Goal: Register for event/course

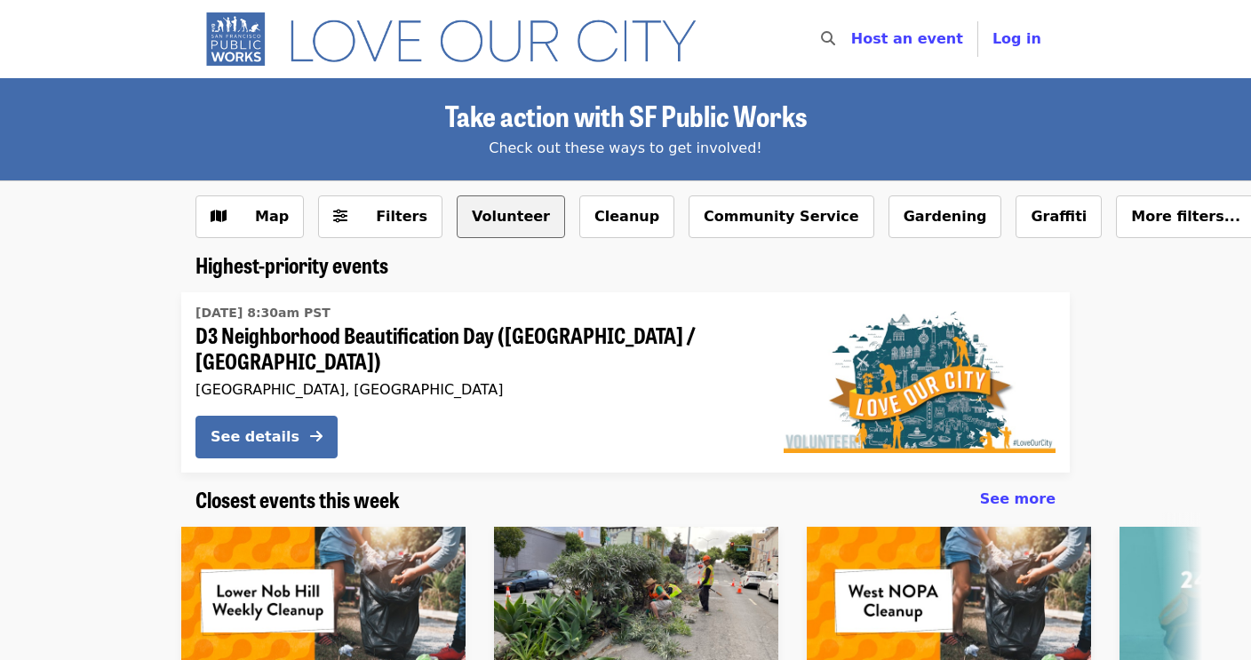
click at [480, 216] on button "Volunteer" at bounding box center [511, 216] width 108 height 43
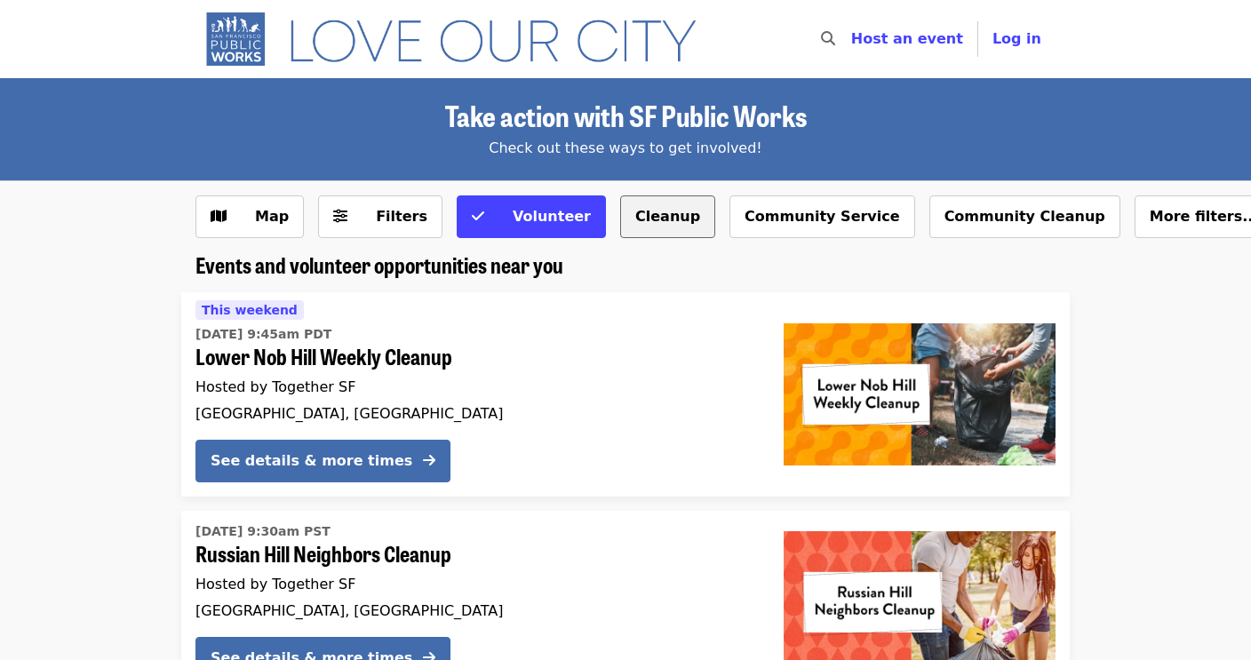
click at [637, 206] on button "Cleanup" at bounding box center [667, 216] width 95 height 43
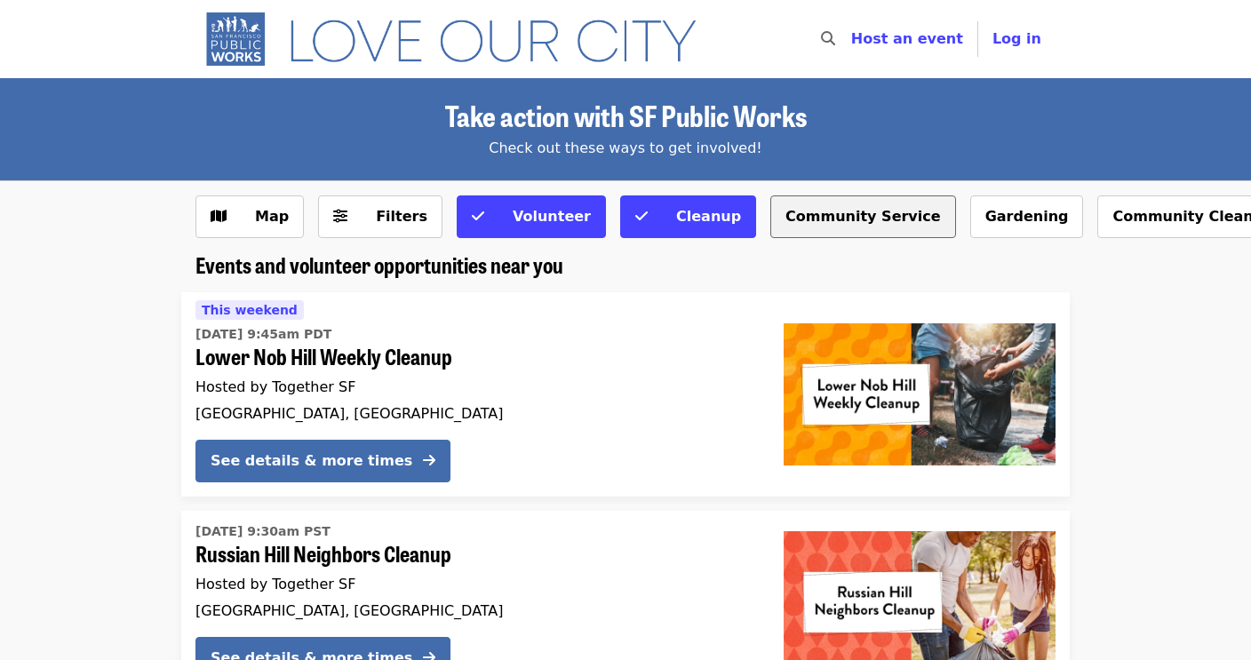
click at [799, 205] on button "Community Service" at bounding box center [863, 216] width 186 height 43
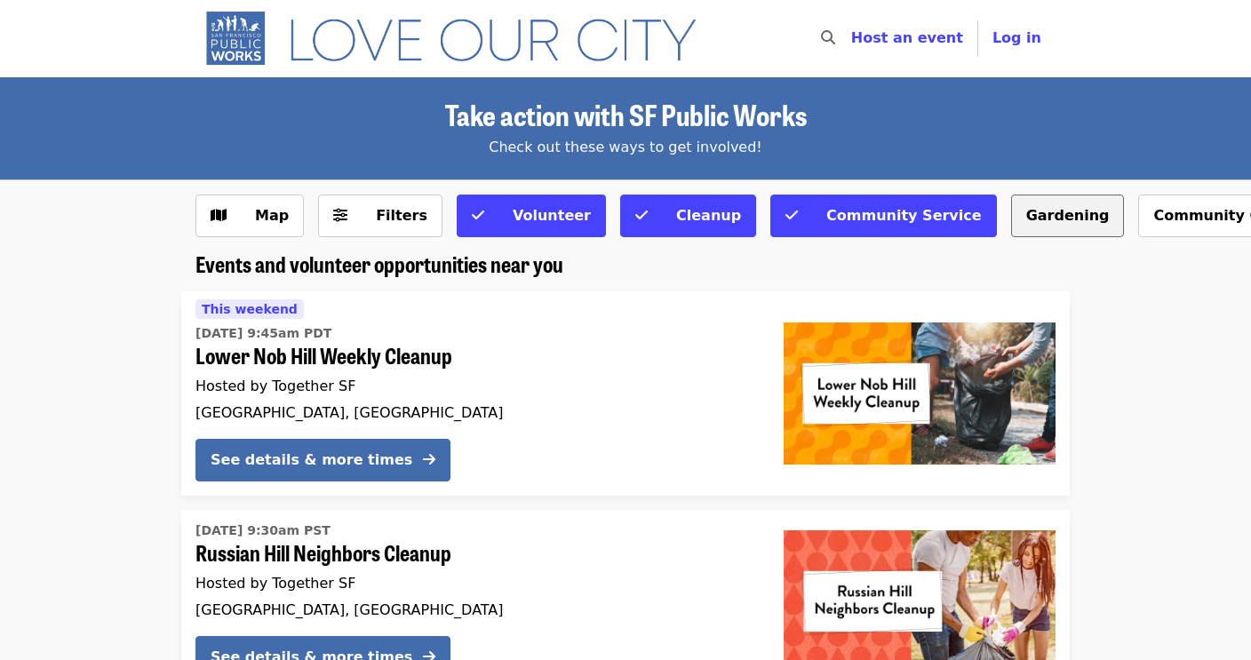
scroll to position [1, 0]
click at [370, 221] on span "Filters" at bounding box center [392, 215] width 69 height 21
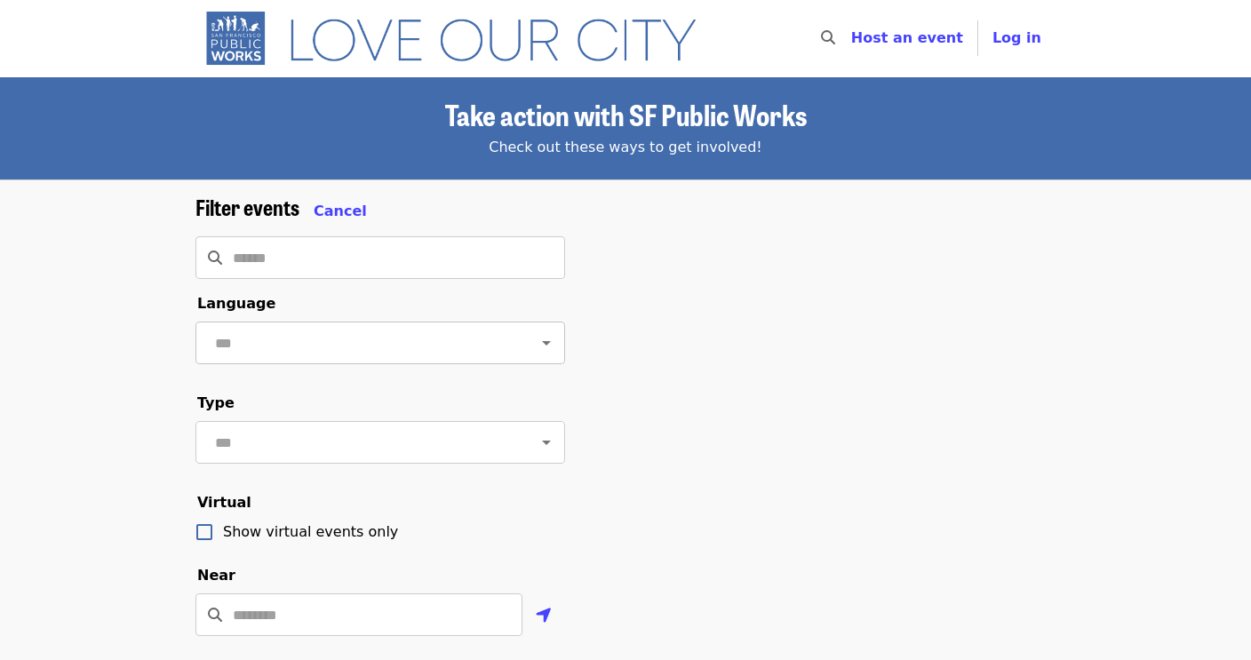
click at [489, 339] on input "text" at bounding box center [359, 343] width 298 height 34
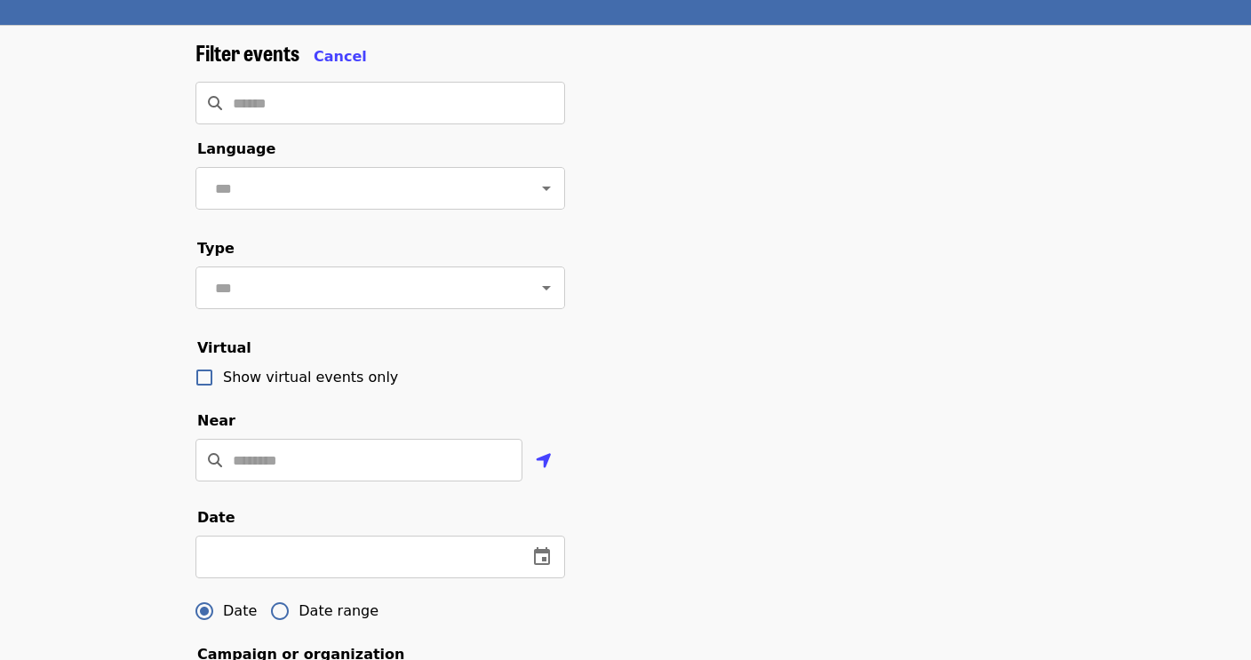
scroll to position [182, 0]
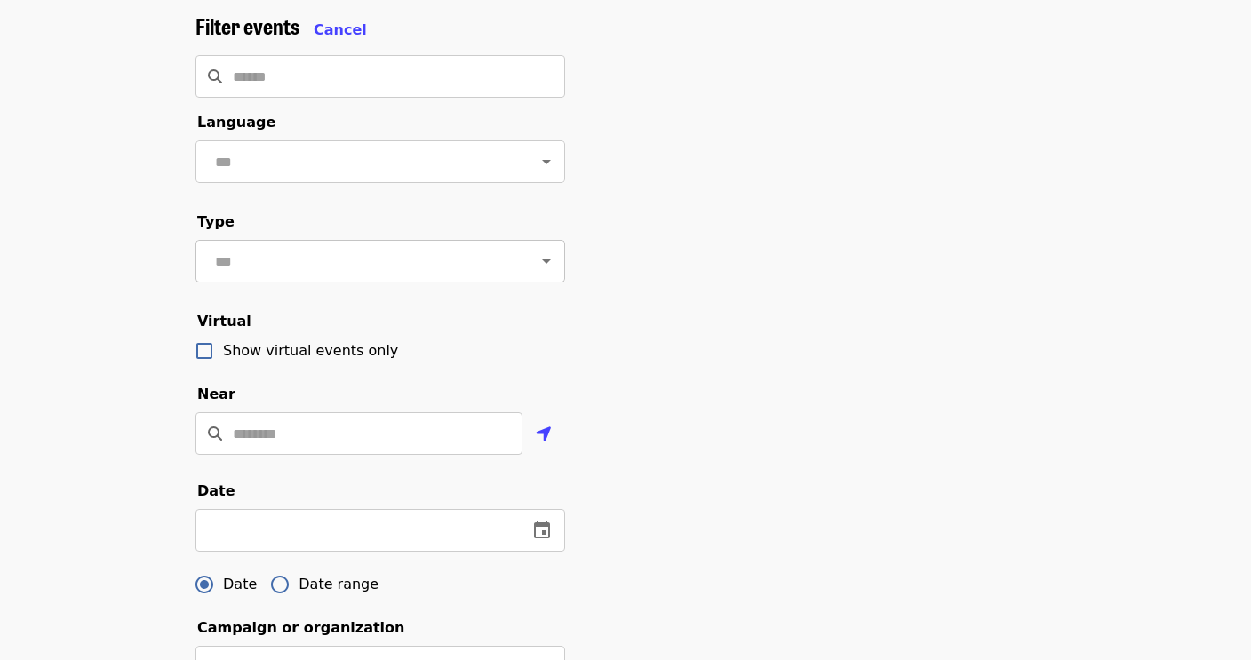
click at [525, 262] on div at bounding box center [534, 261] width 46 height 25
click at [547, 263] on icon "Open" at bounding box center [546, 261] width 21 height 21
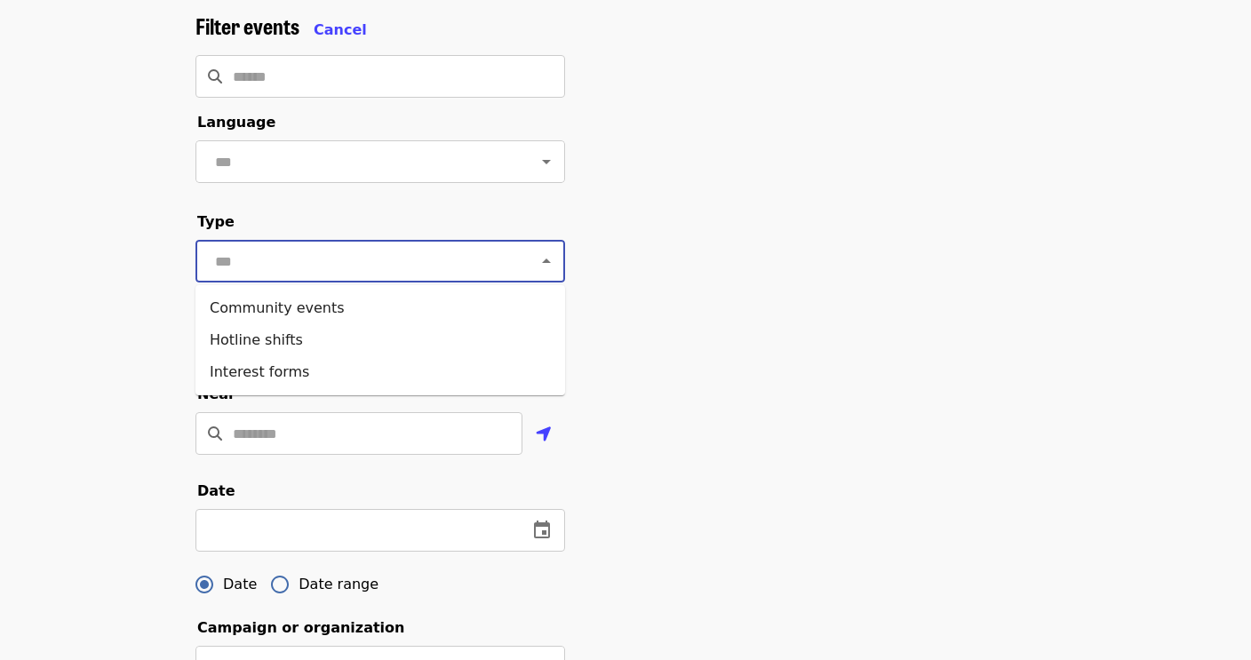
click at [653, 258] on div "Filter events Cancel ​ Language ​ Type ​ Virtual Show virtual events only Near …" at bounding box center [625, 592] width 889 height 1158
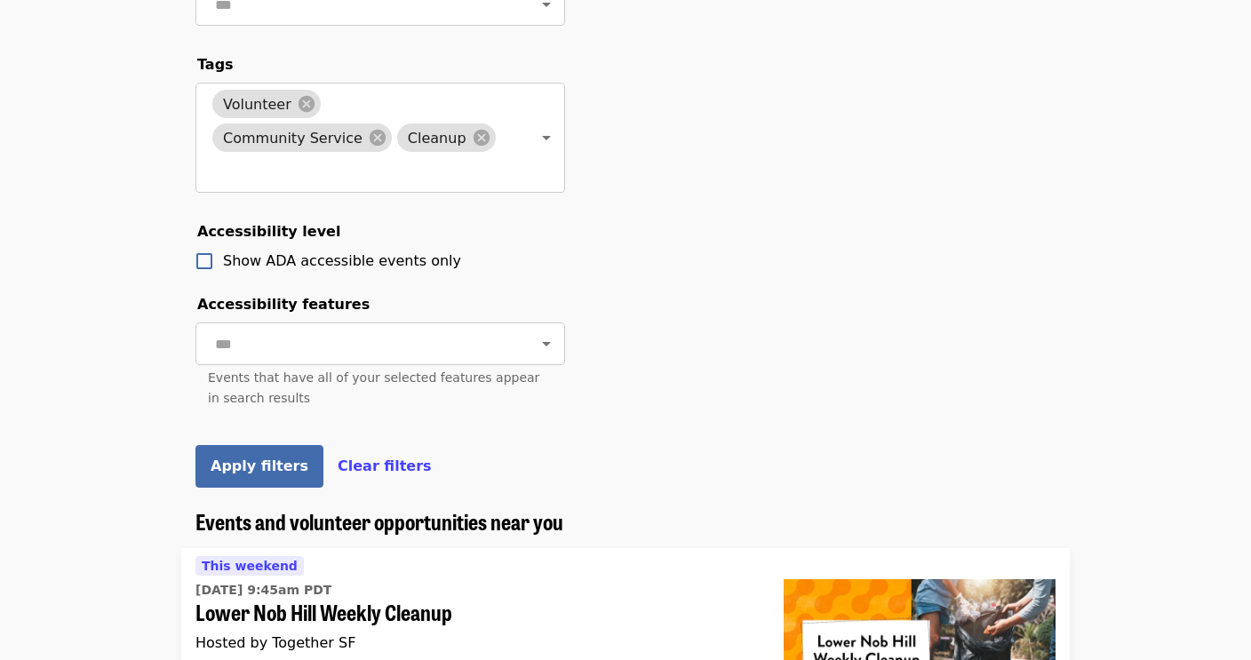
scroll to position [858, 0]
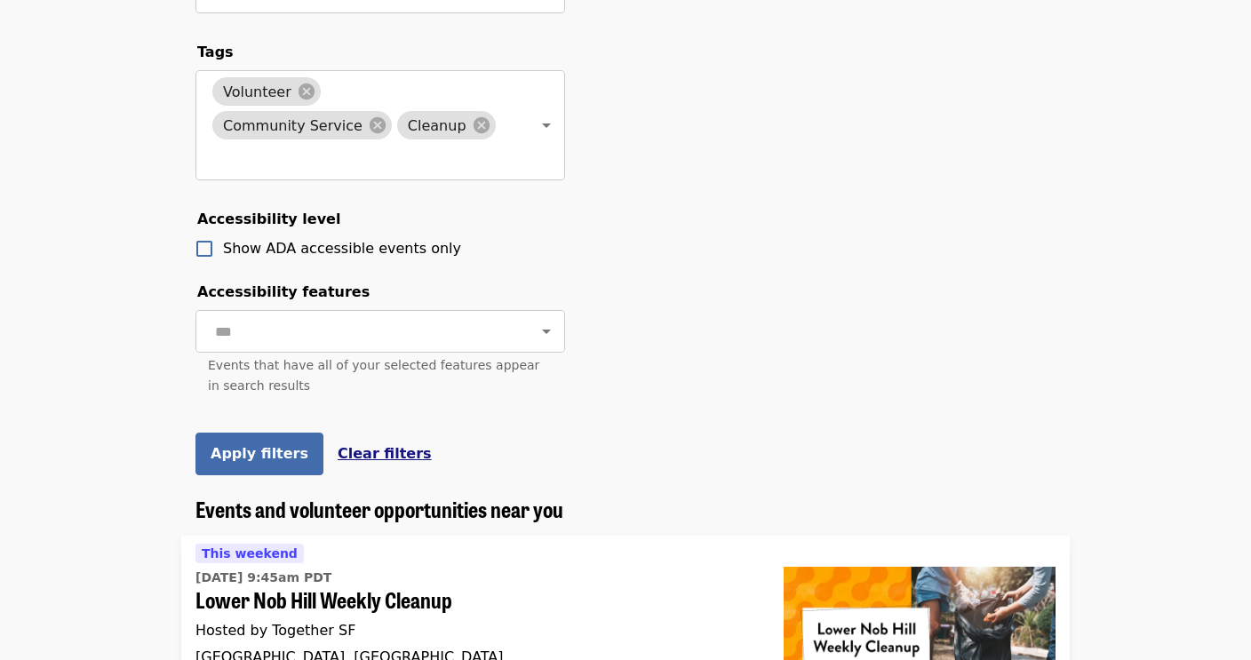
click at [362, 445] on span "Clear filters" at bounding box center [385, 453] width 94 height 17
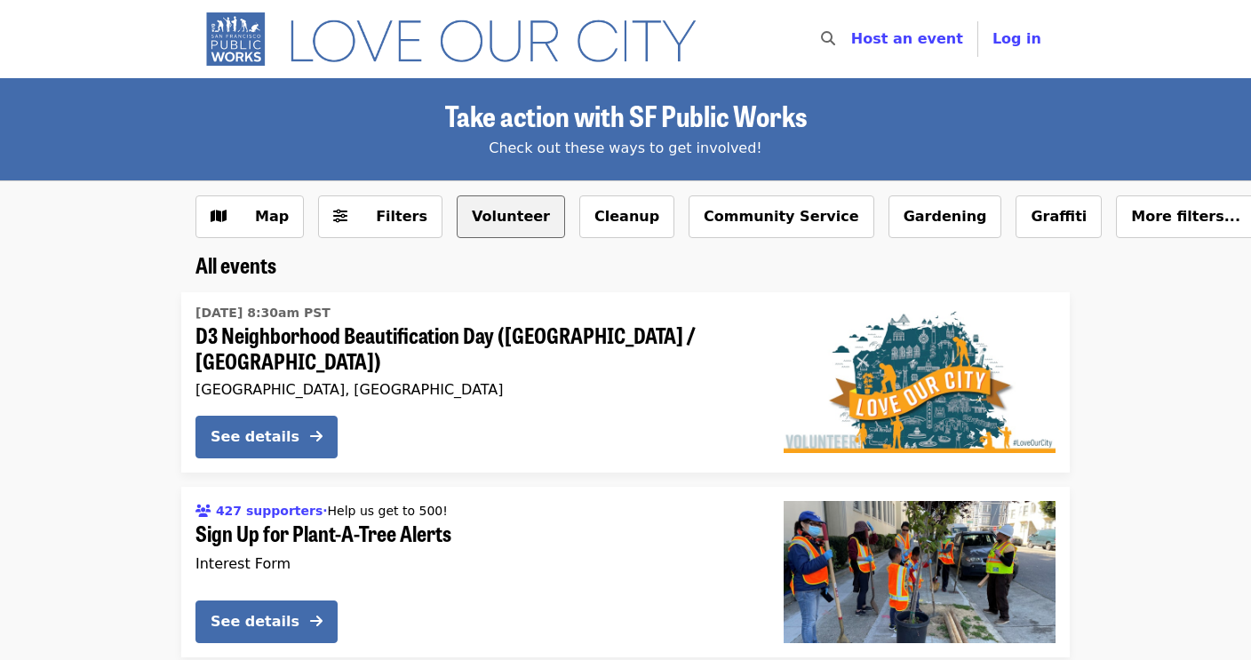
click at [478, 218] on button "Volunteer" at bounding box center [511, 216] width 108 height 43
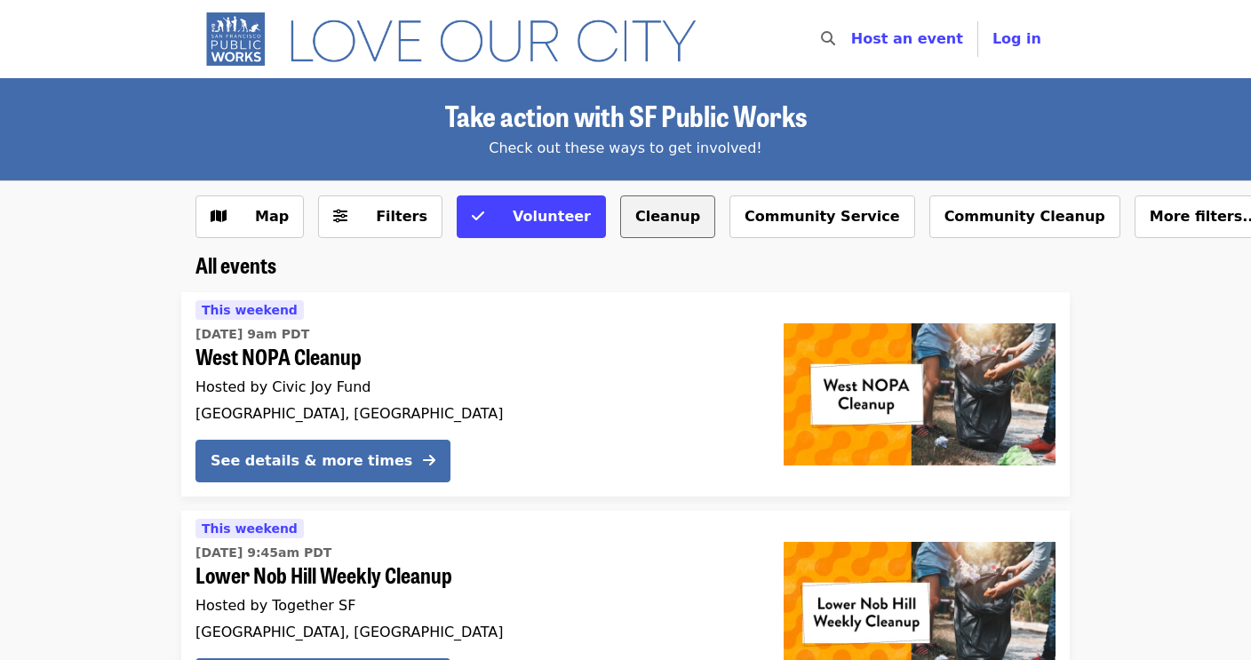
click at [620, 237] on button "Cleanup" at bounding box center [667, 216] width 95 height 43
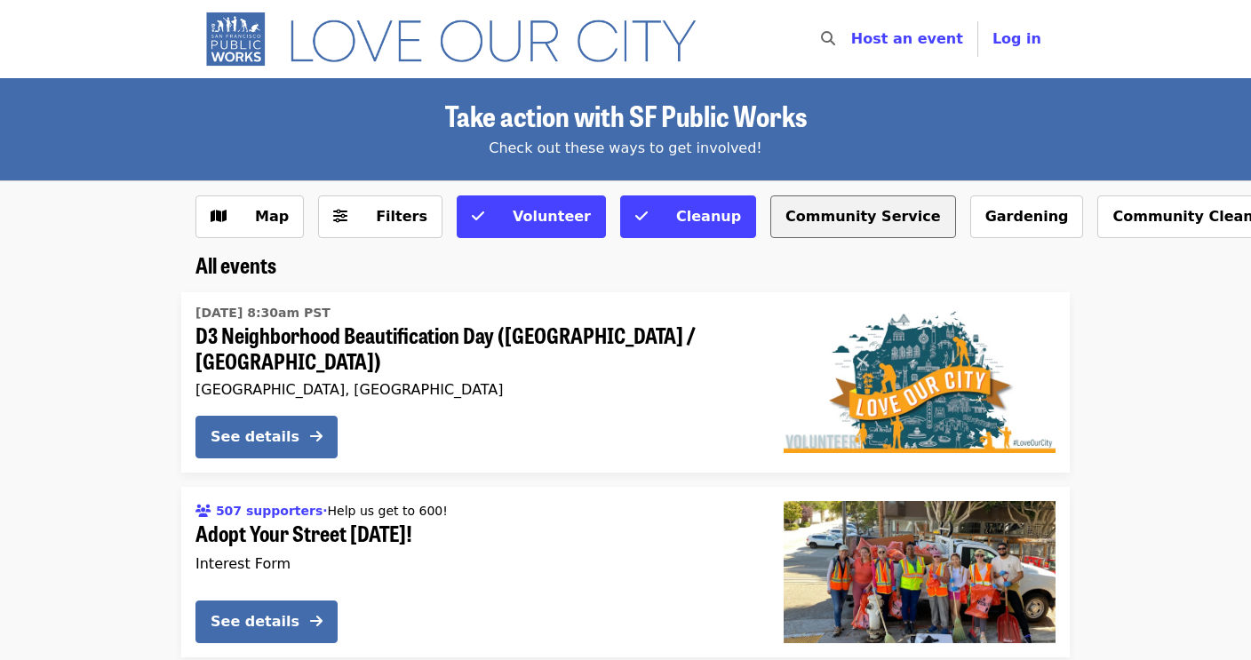
click at [784, 218] on button "Community Service" at bounding box center [863, 216] width 186 height 43
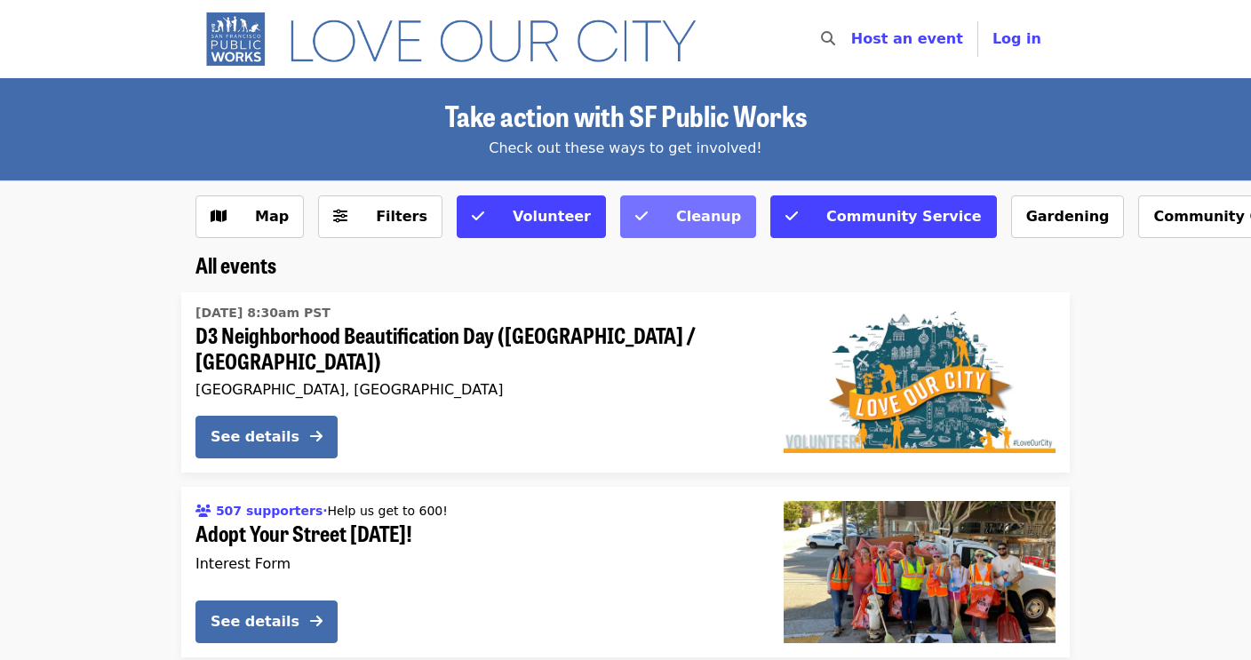
click at [658, 225] on span "Cleanup" at bounding box center [699, 216] width 83 height 21
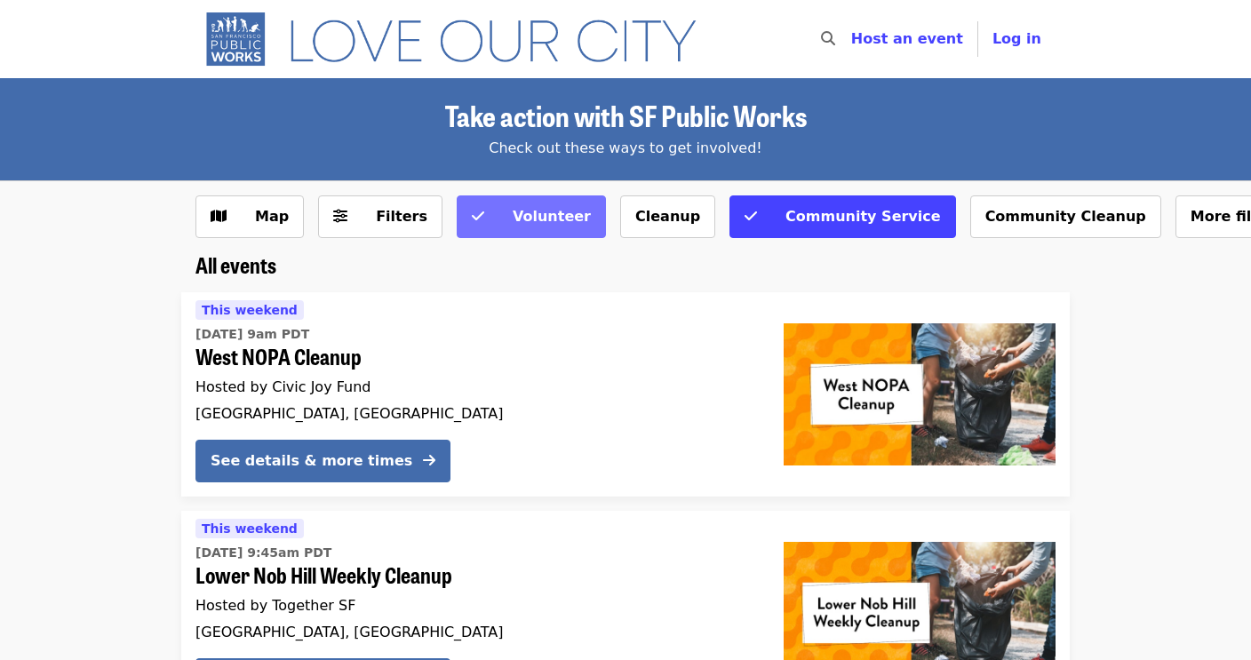
click at [515, 226] on span "Volunteer" at bounding box center [543, 216] width 96 height 21
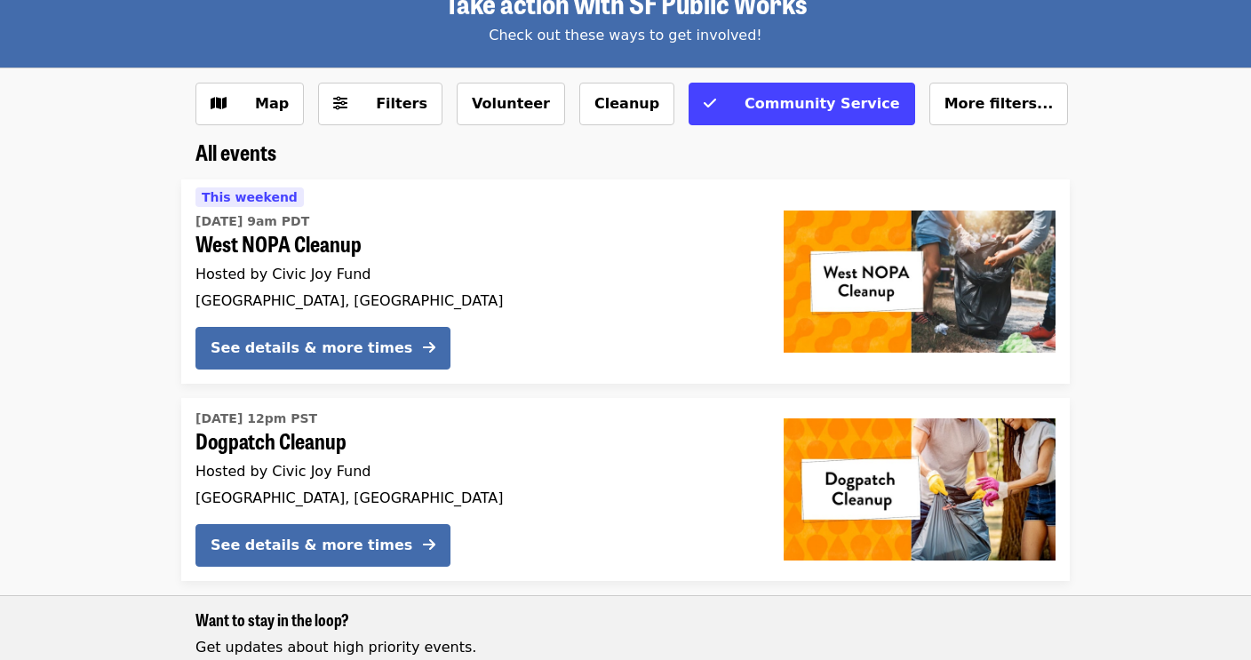
scroll to position [111, 0]
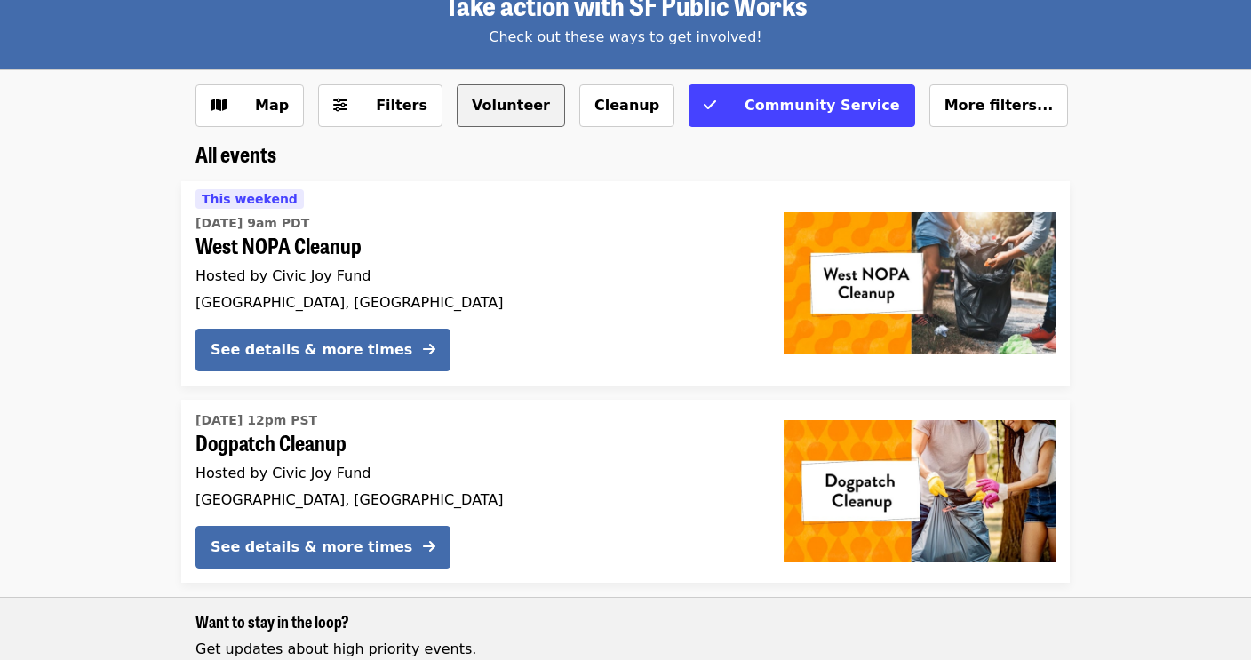
click at [473, 108] on button "Volunteer" at bounding box center [511, 105] width 108 height 43
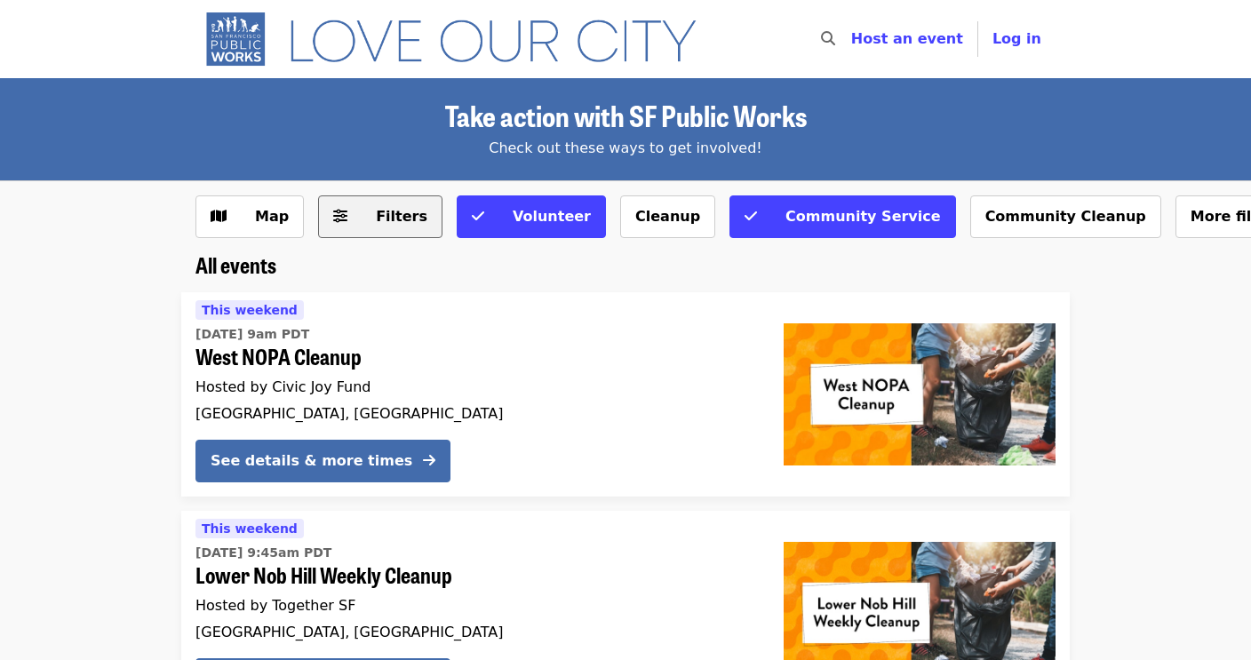
click at [376, 223] on span "Filters" at bounding box center [402, 216] width 52 height 17
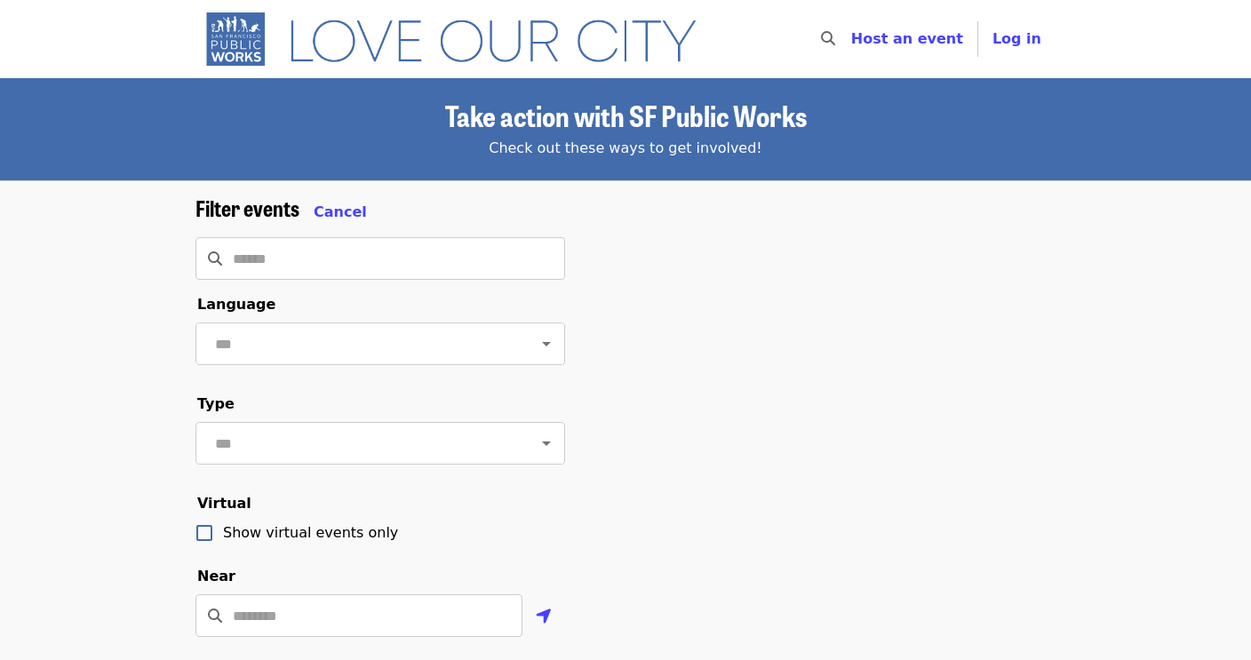
click at [717, 143] on div "Check out these ways to get involved!" at bounding box center [625, 148] width 860 height 21
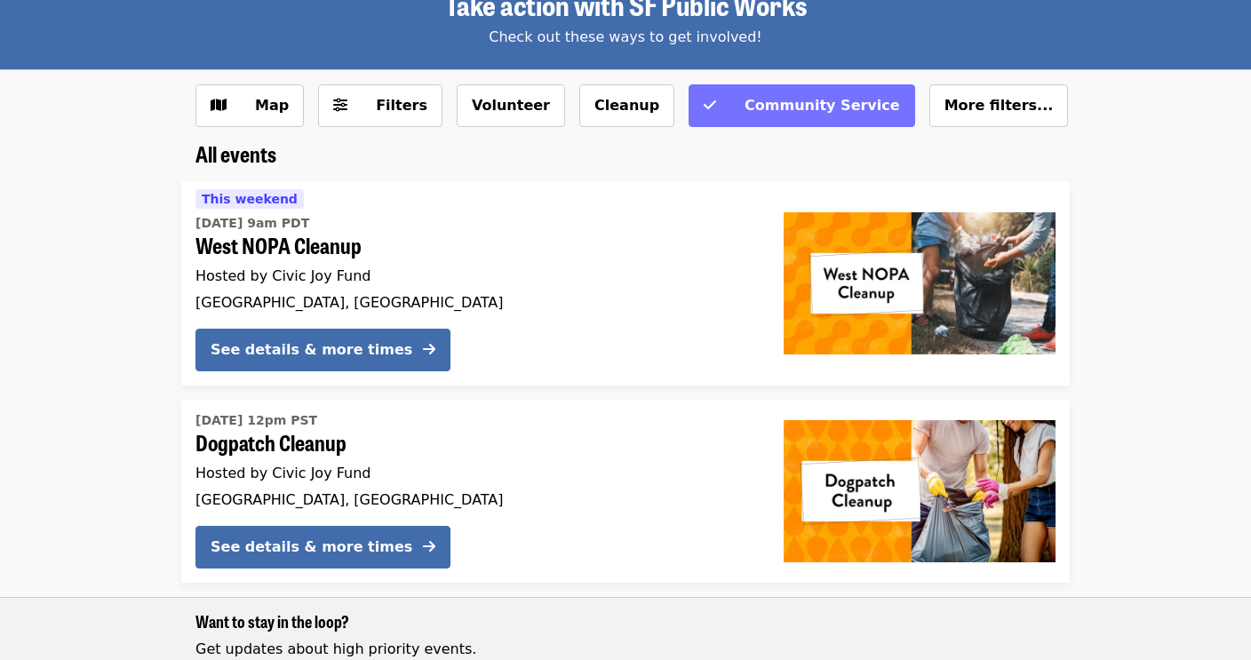
click at [786, 104] on span "Community Service" at bounding box center [823, 105] width 156 height 17
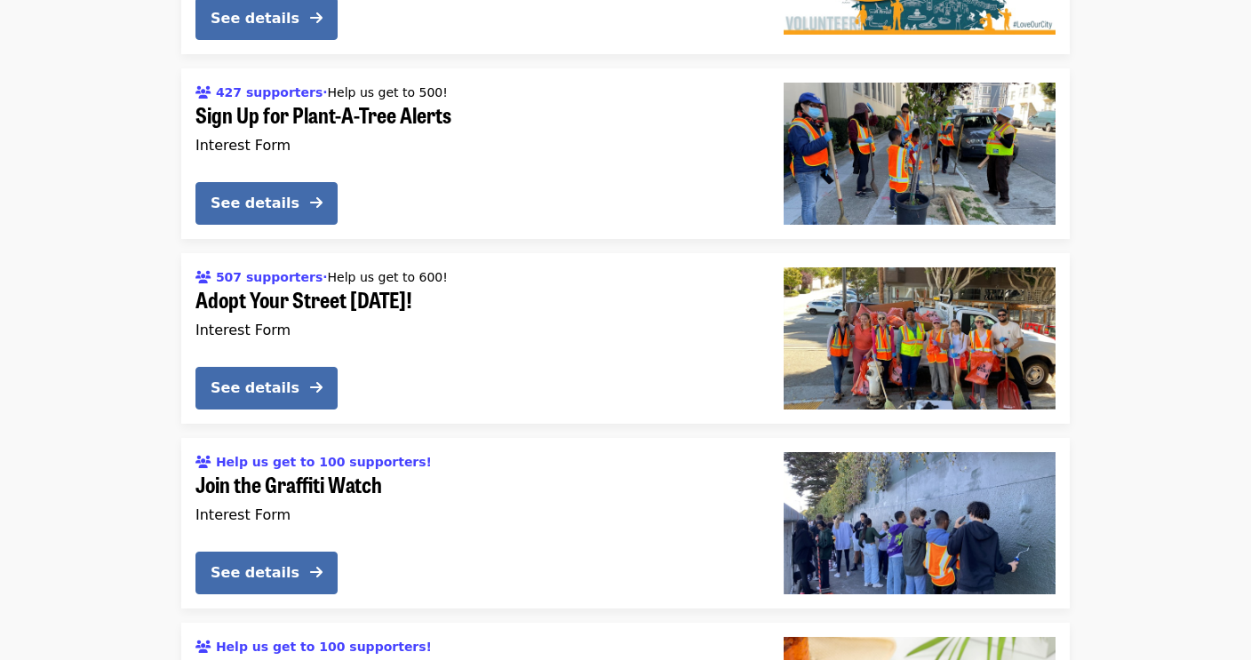
scroll to position [422, 0]
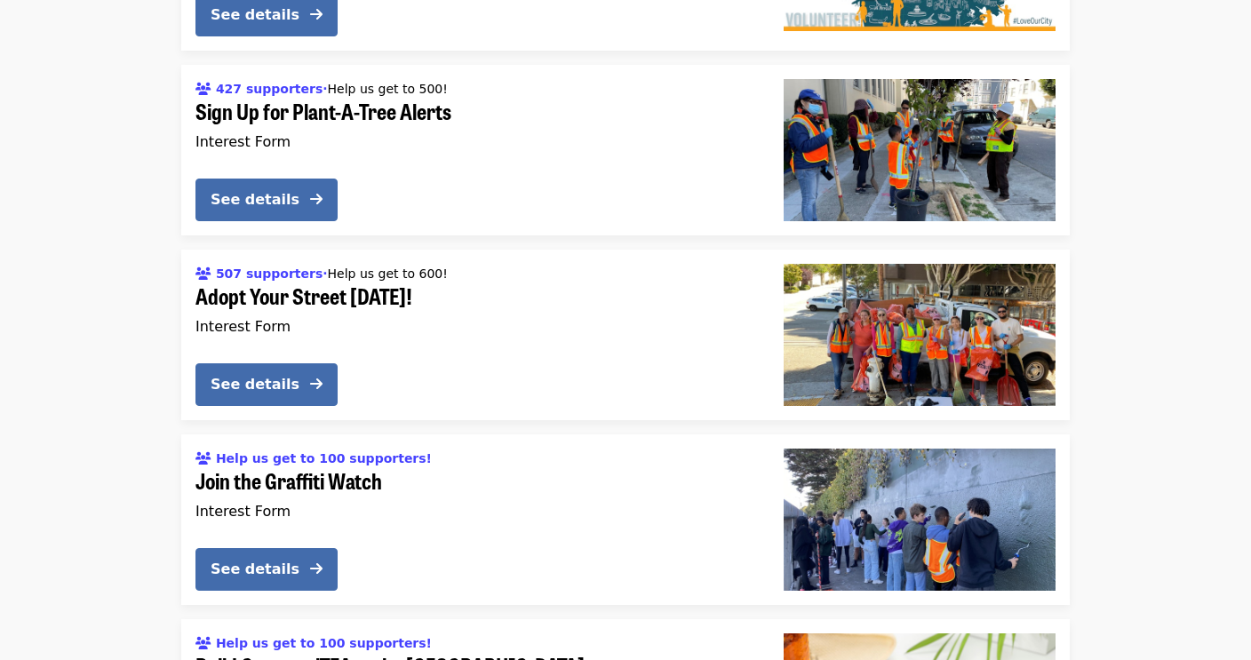
click at [434, 147] on div "427 supporters · Help us get to 500! Sign Up for Plant-A-Tree Alerts Interest F…" at bounding box center [475, 118] width 560 height 92
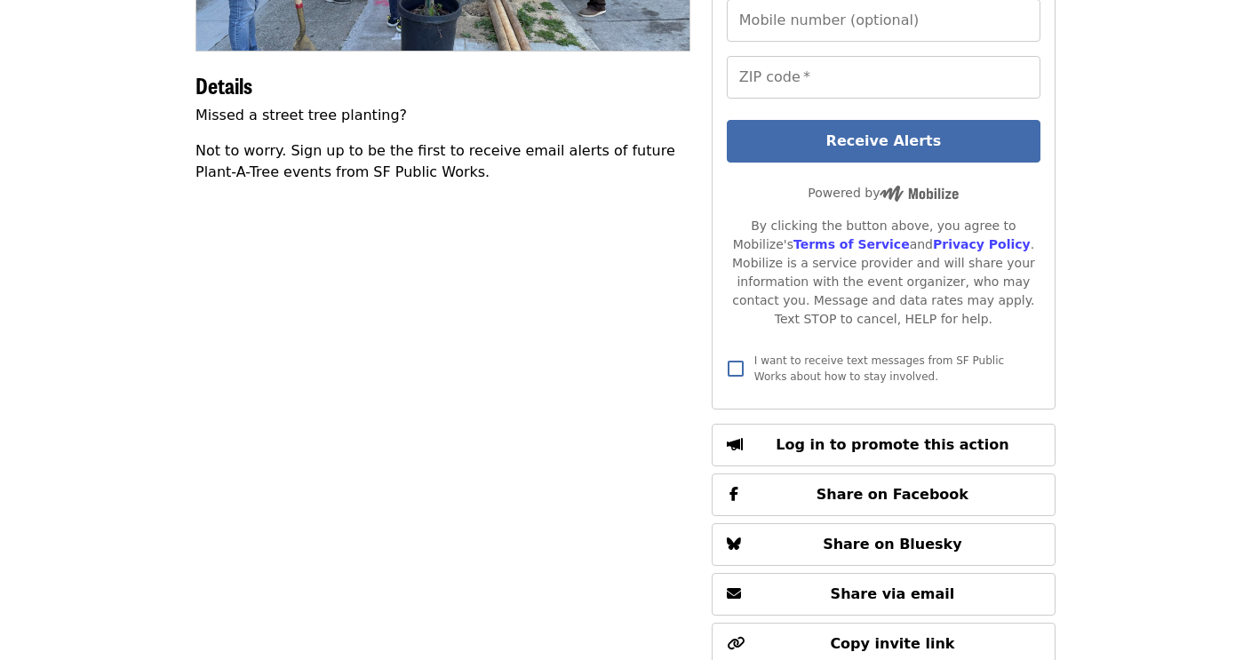
scroll to position [395, 0]
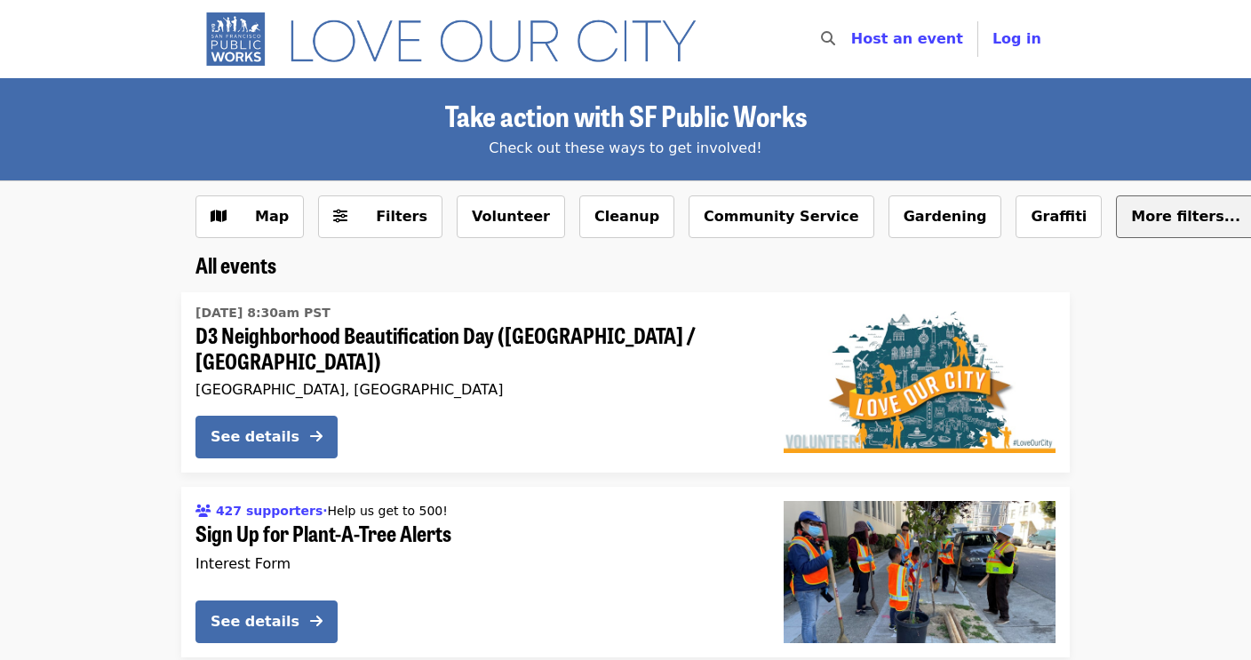
click at [1131, 216] on span "More filters..." at bounding box center [1185, 216] width 109 height 17
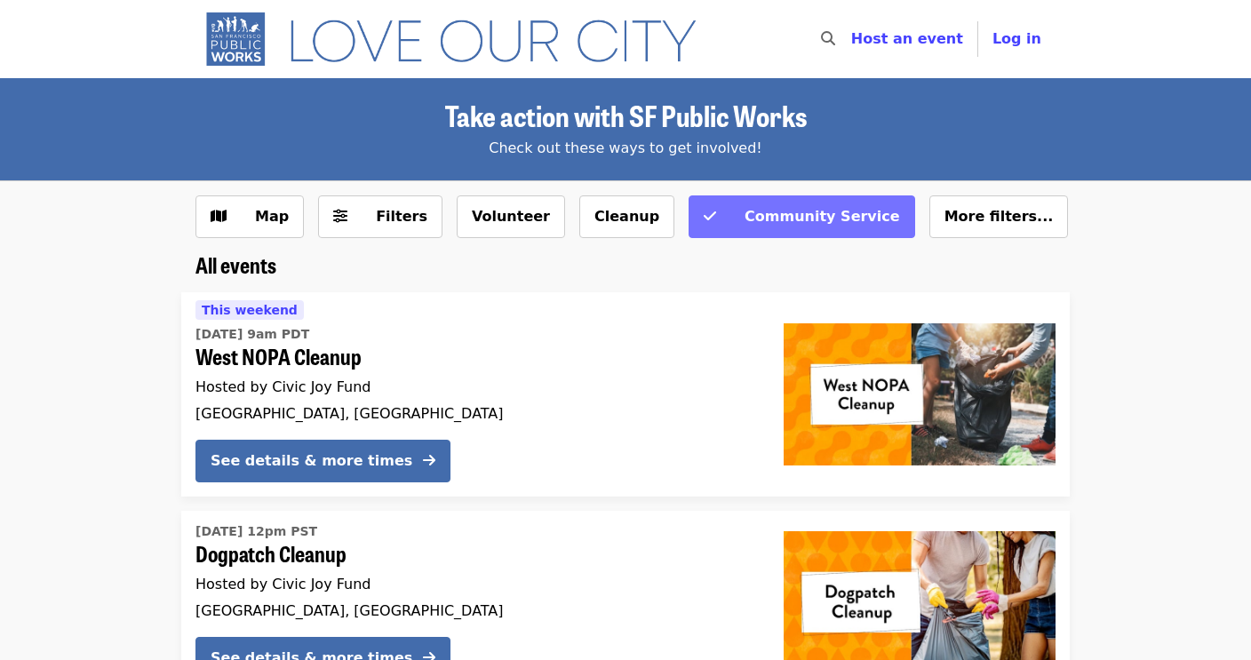
click at [767, 219] on span "Community Service" at bounding box center [823, 216] width 156 height 17
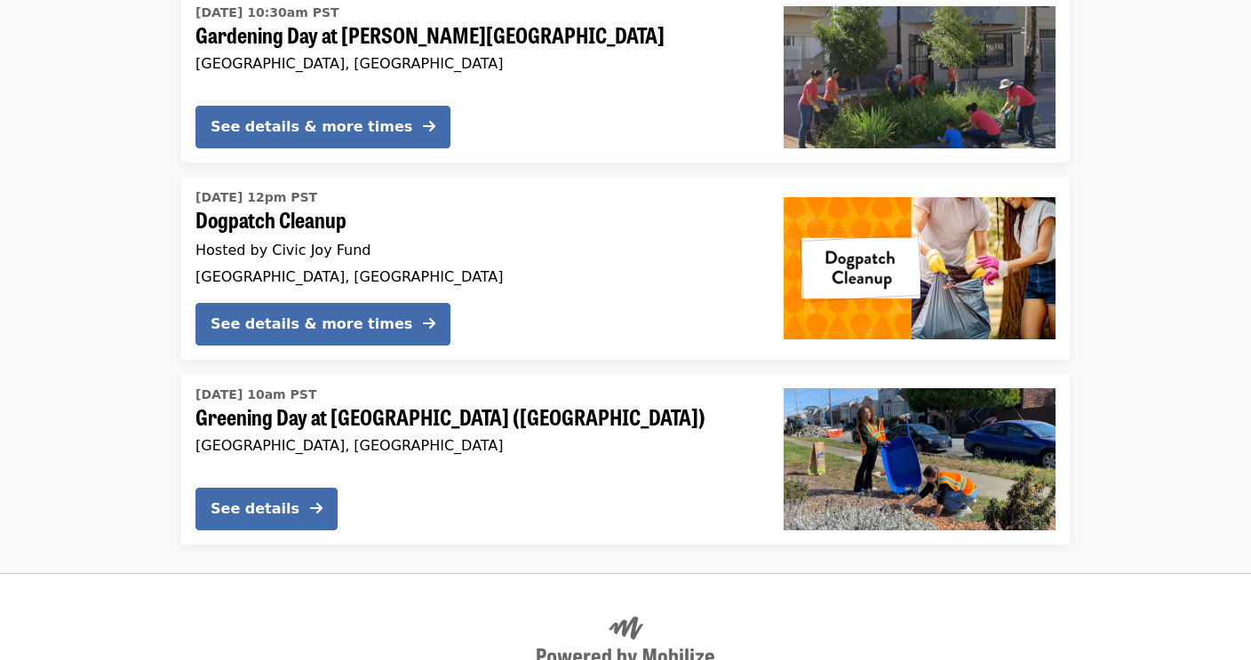
scroll to position [3433, 0]
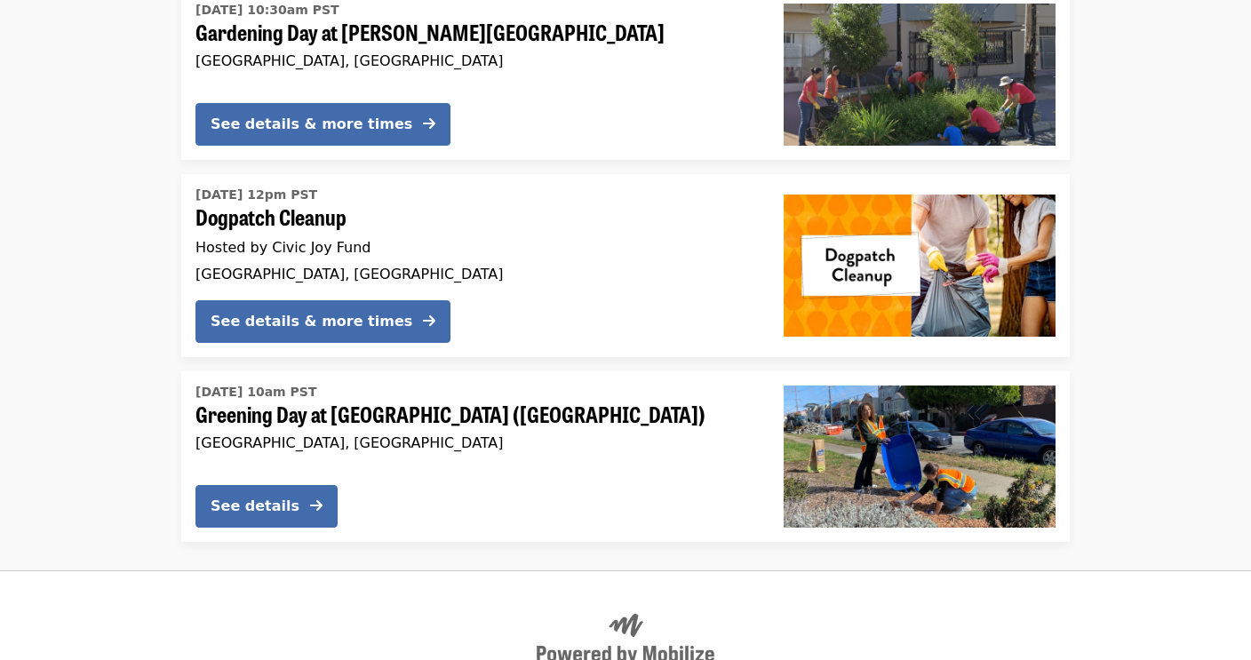
click at [515, 395] on div "Sun, Nov 23 @ 10am PST Greening Day at Sunset Blvd Gardens (36th Ave and Tarava…" at bounding box center [475, 425] width 560 height 92
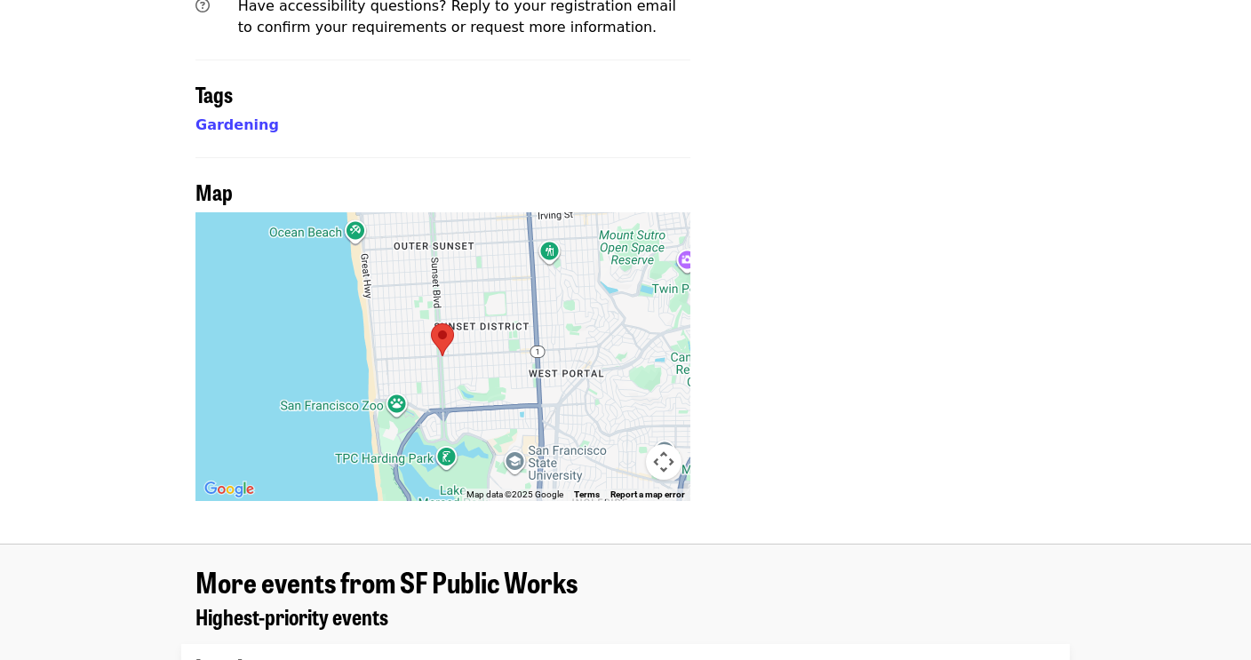
scroll to position [1185, 0]
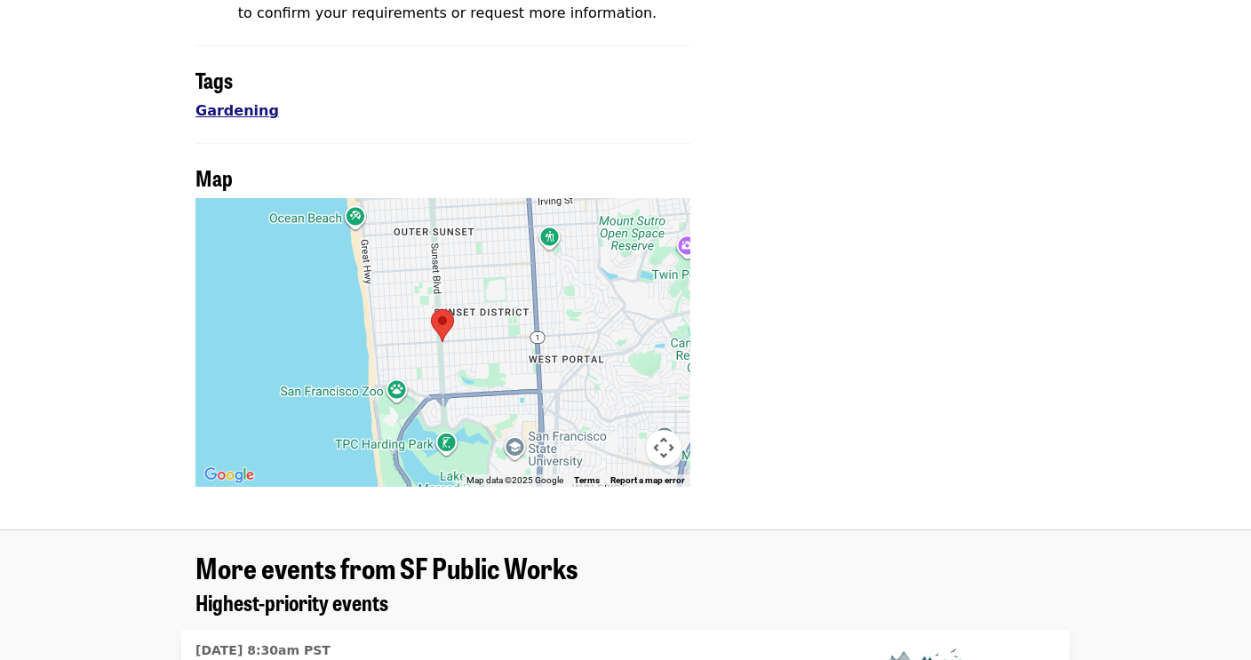
click at [226, 102] on link "Gardening" at bounding box center [237, 110] width 84 height 17
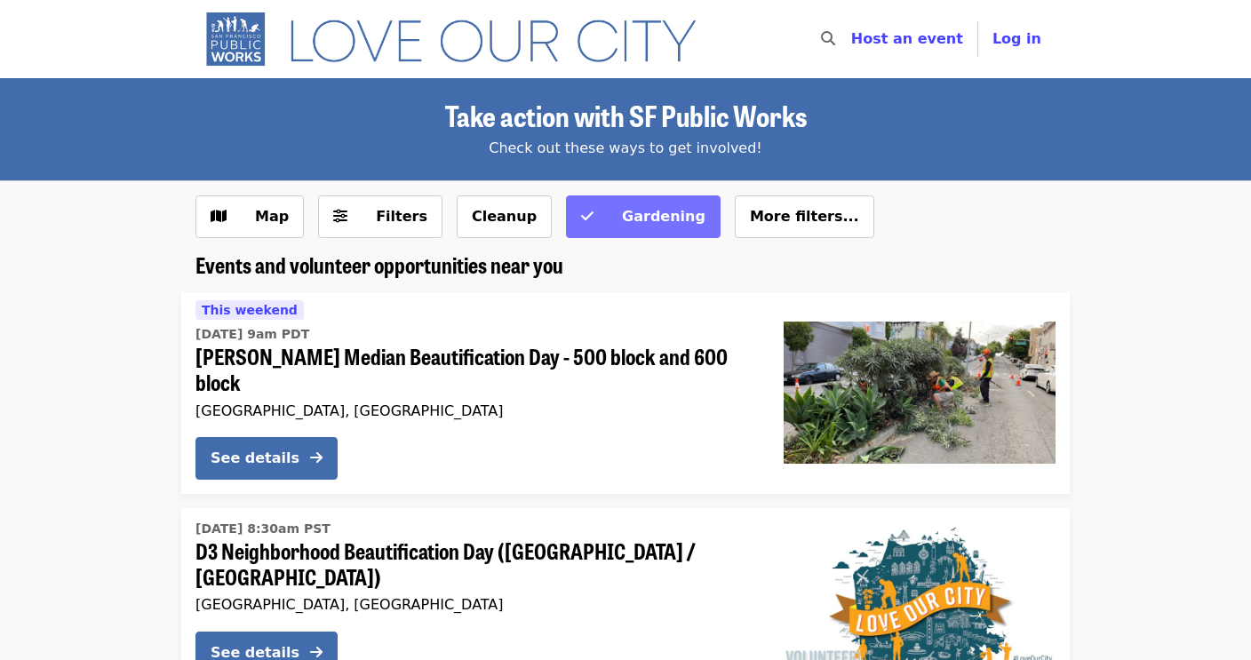
click at [581, 221] on icon "check icon" at bounding box center [587, 216] width 12 height 17
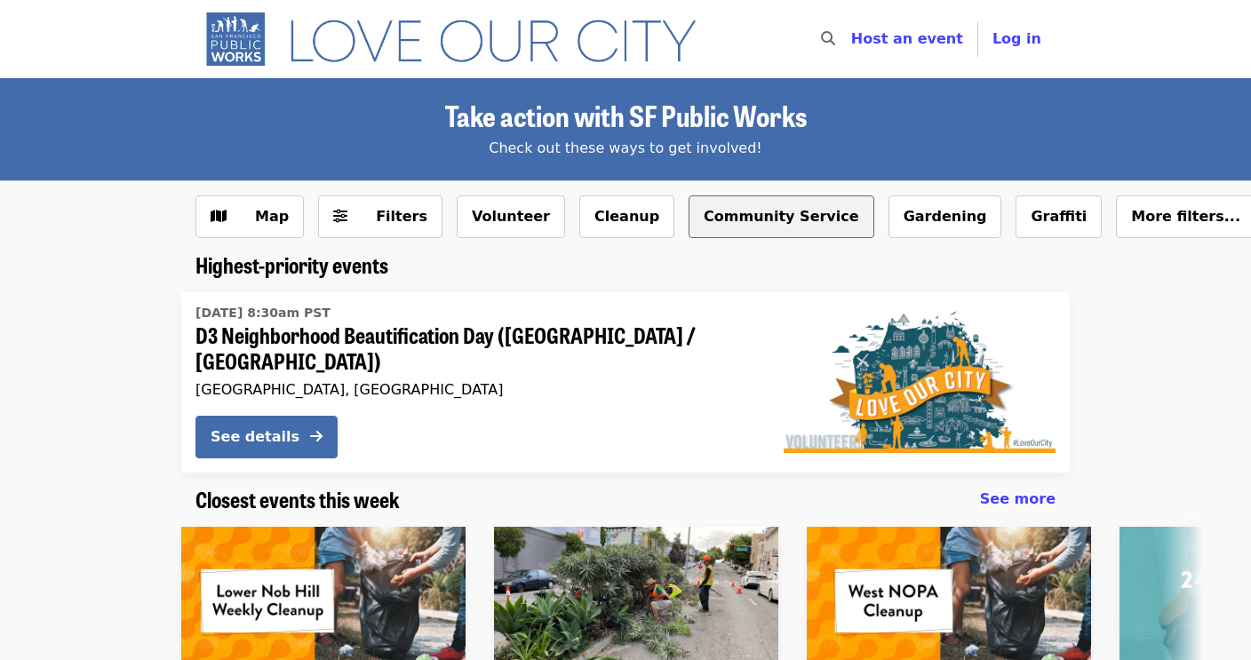
click at [731, 219] on button "Community Service" at bounding box center [782, 216] width 186 height 43
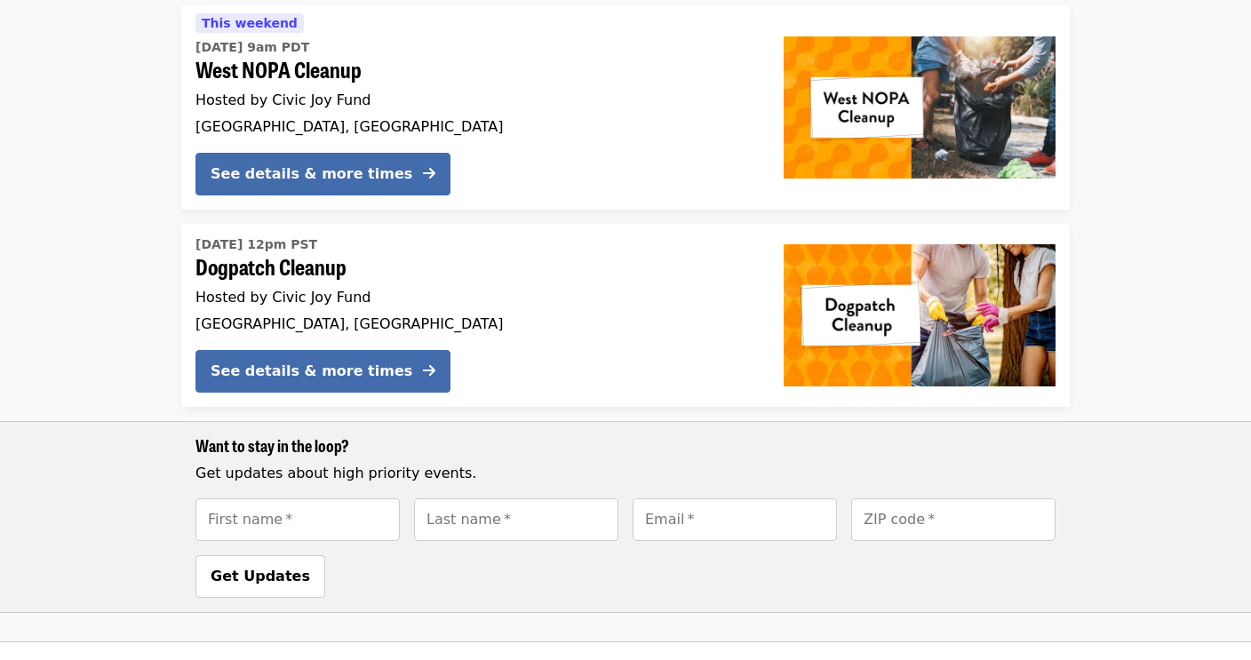
scroll to position [291, 0]
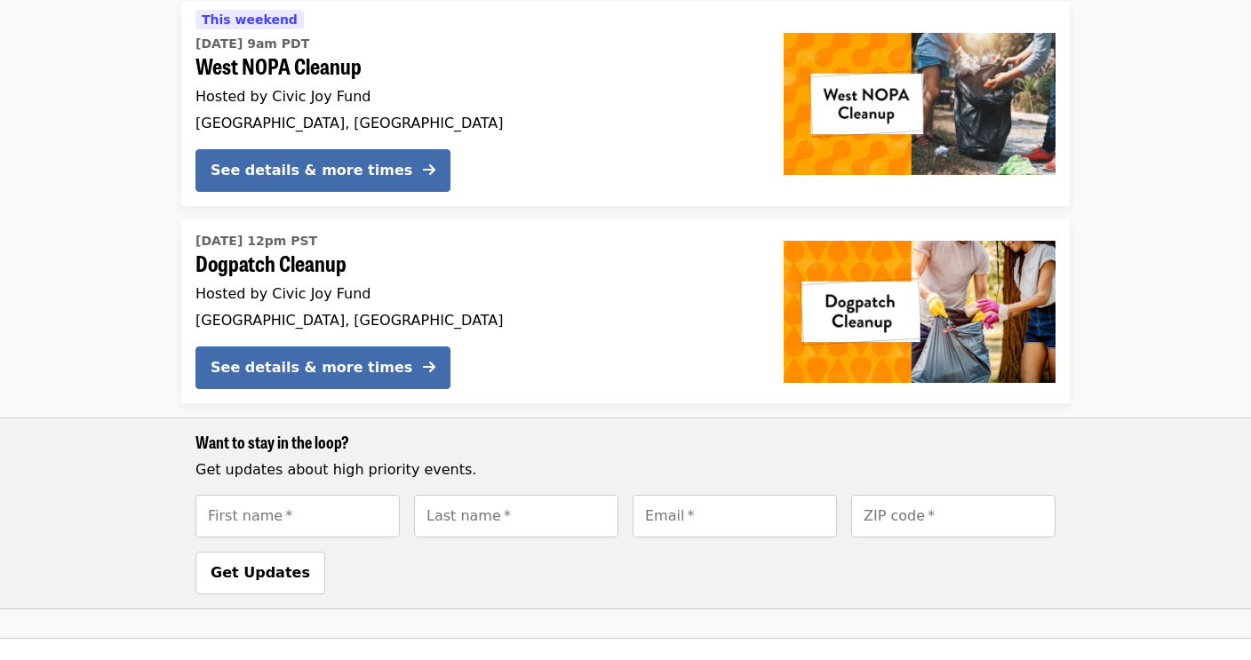
click at [690, 334] on div "Sun, Nov 9 @ 12pm PST Dogpatch Cleanup Hosted by Civic Joy Fund San Francisco, …" at bounding box center [475, 311] width 588 height 183
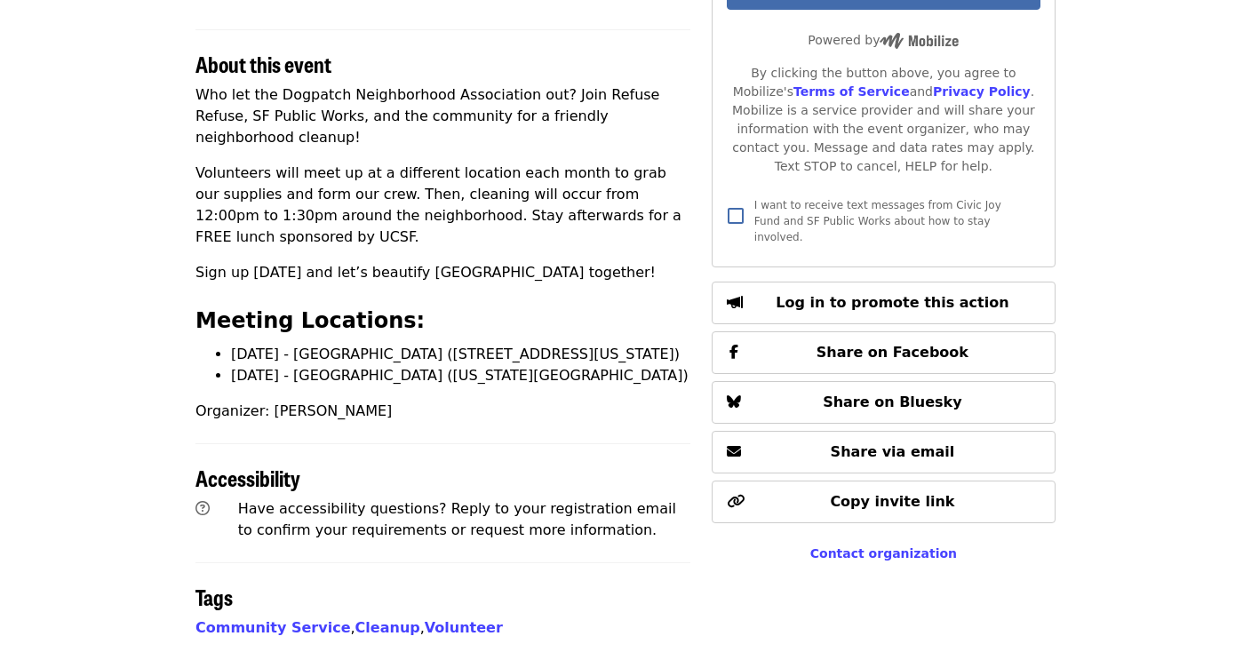
scroll to position [582, 0]
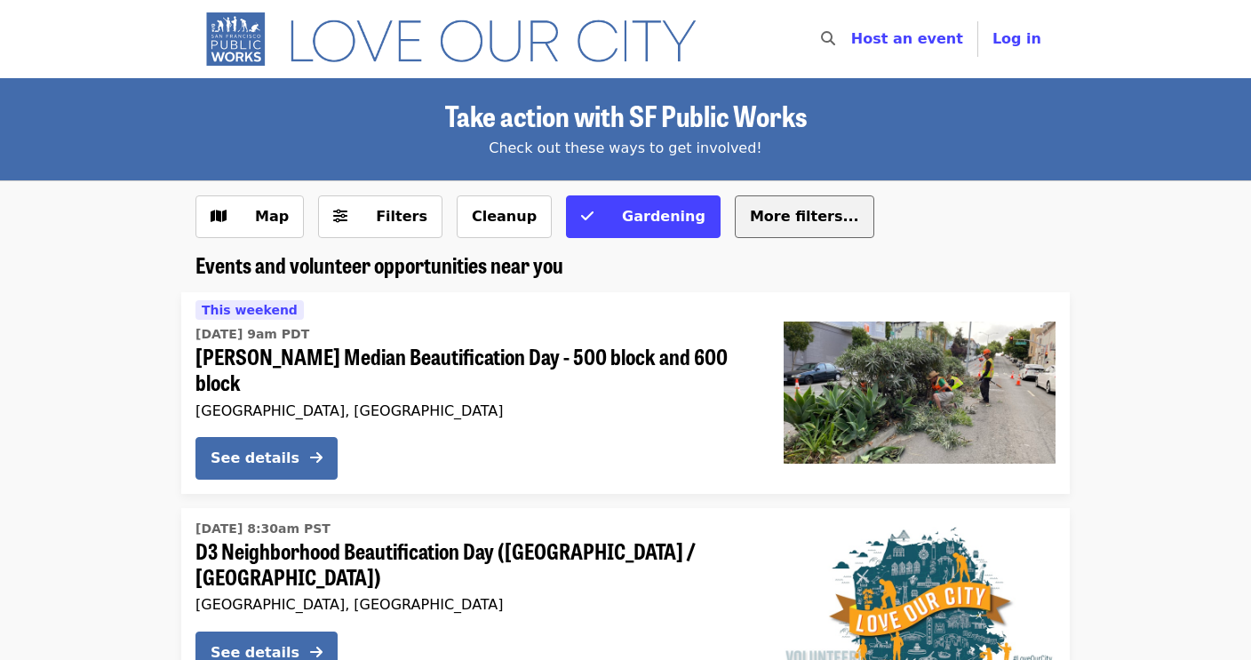
click at [750, 212] on span "More filters..." at bounding box center [804, 216] width 109 height 17
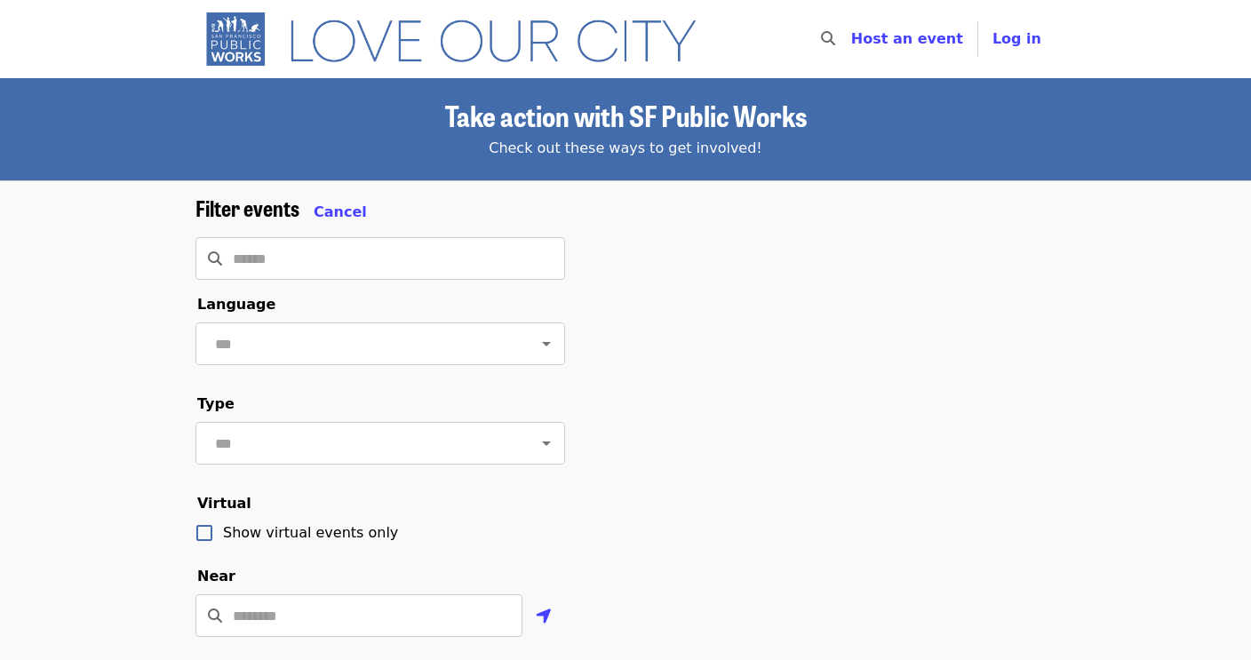
click at [336, 219] on span "Cancel" at bounding box center [340, 211] width 53 height 17
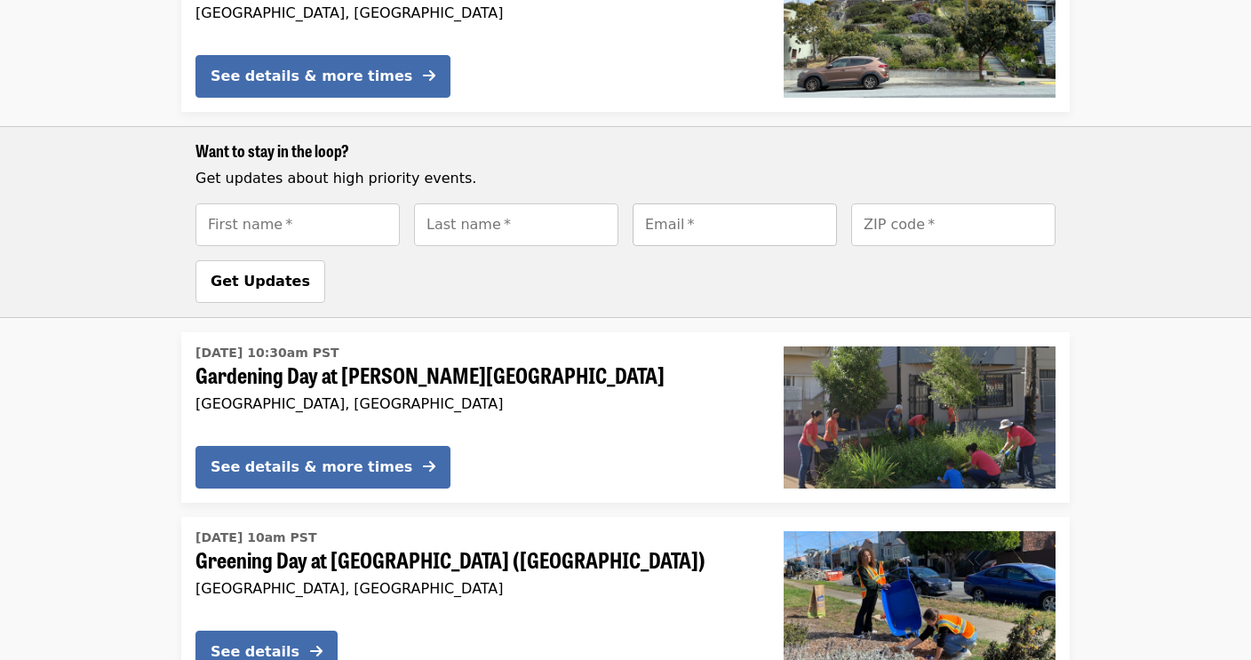
scroll to position [1343, 0]
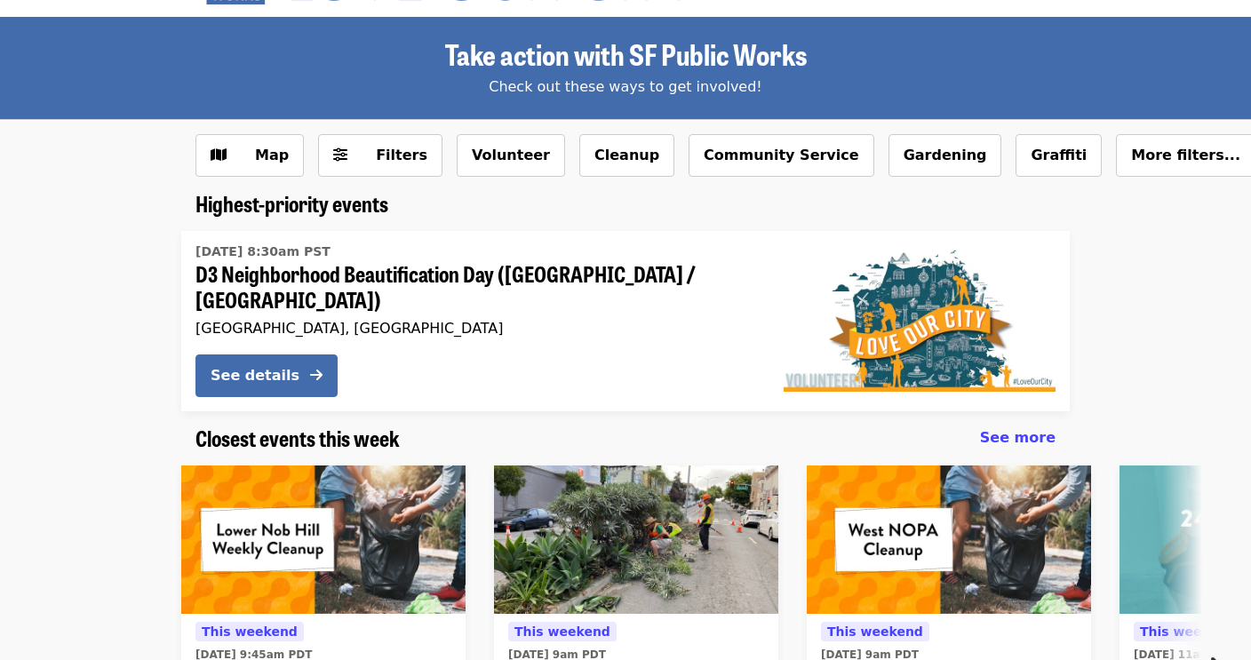
scroll to position [59, 0]
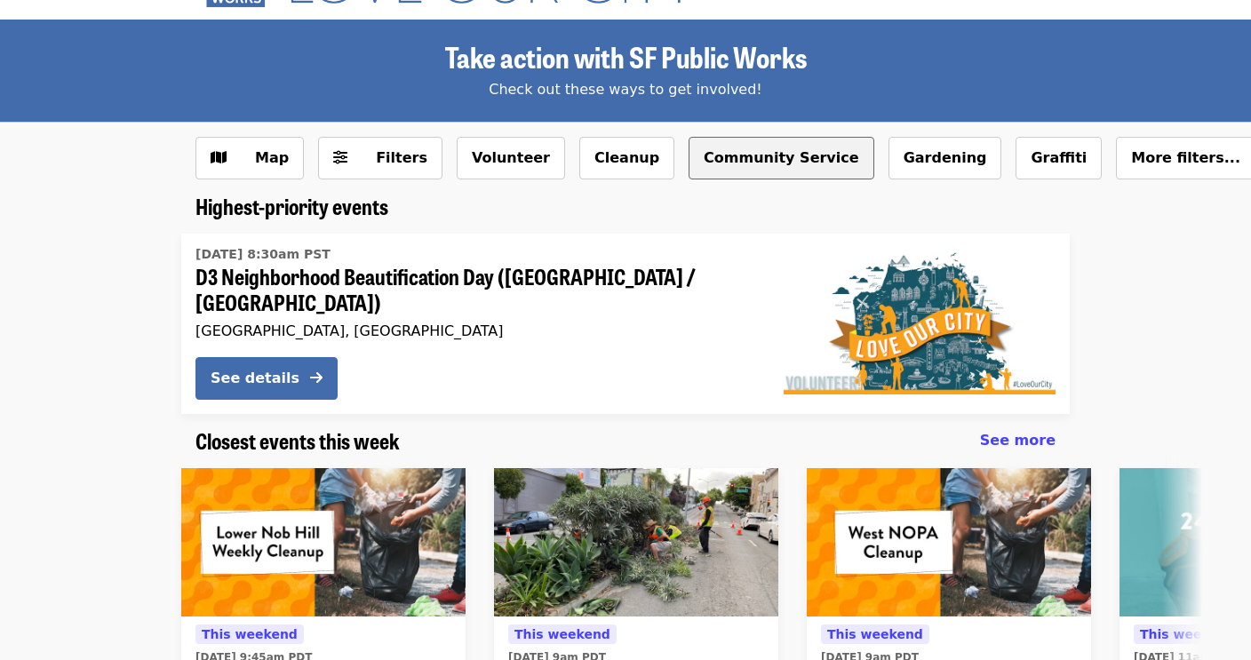
click at [740, 163] on button "Community Service" at bounding box center [782, 158] width 186 height 43
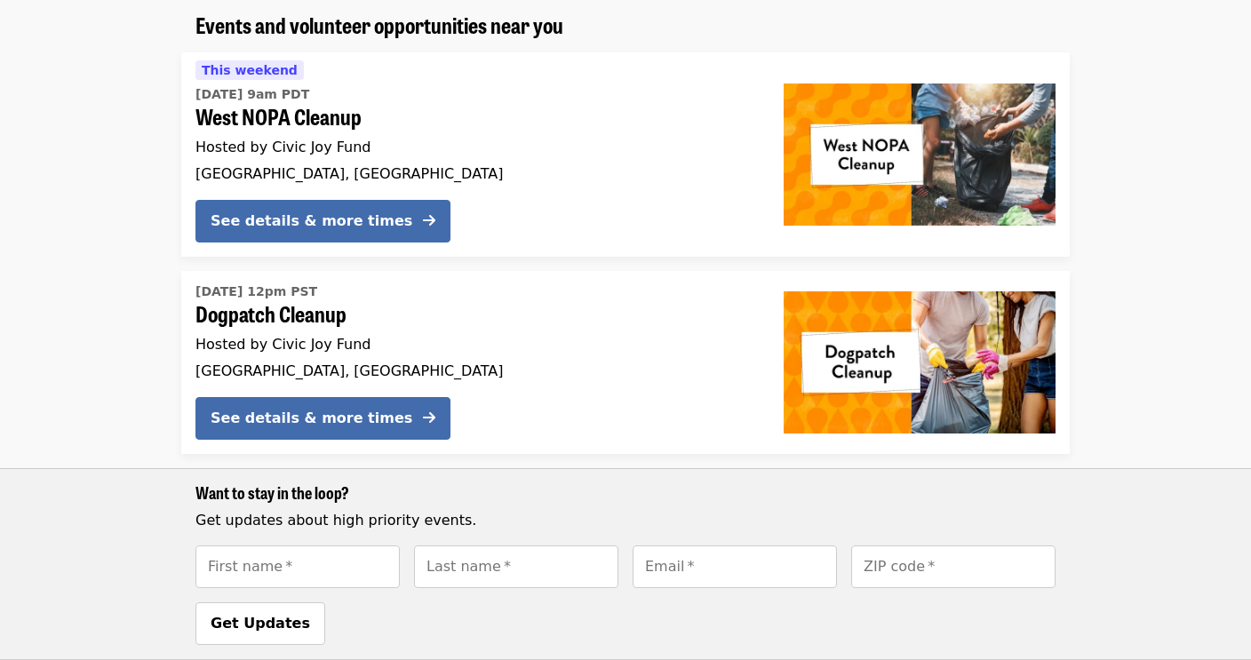
scroll to position [229, 0]
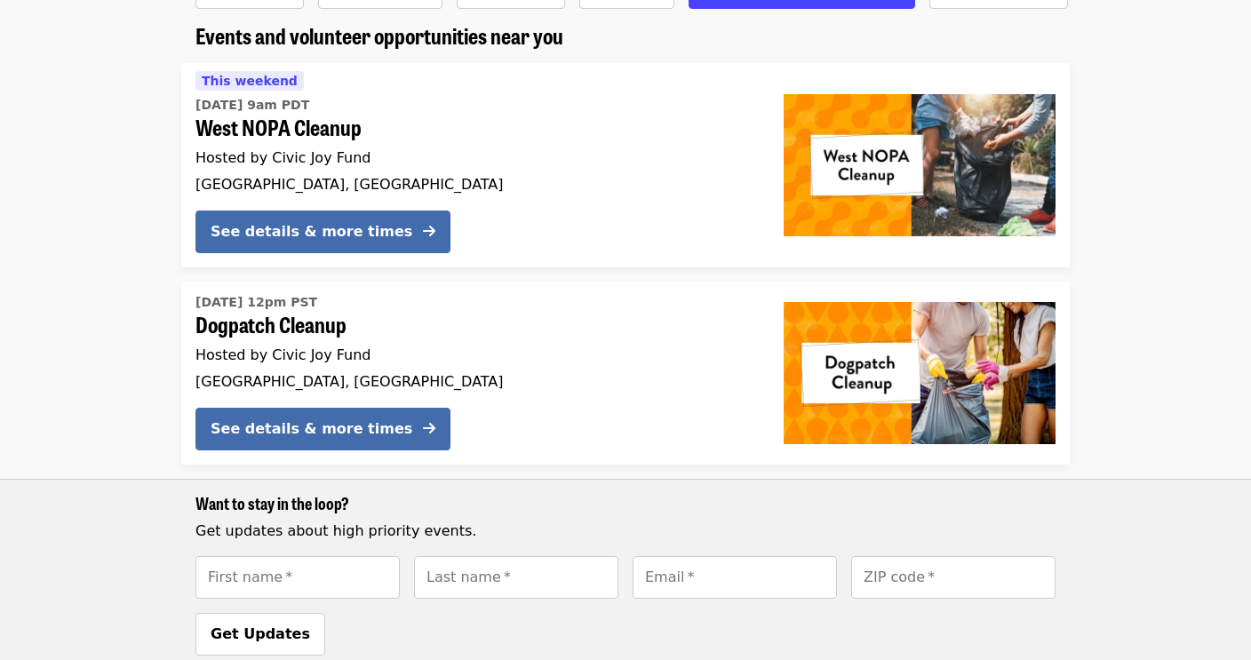
click at [308, 148] on div "Hosted by Civic Joy Fund" at bounding box center [475, 158] width 560 height 21
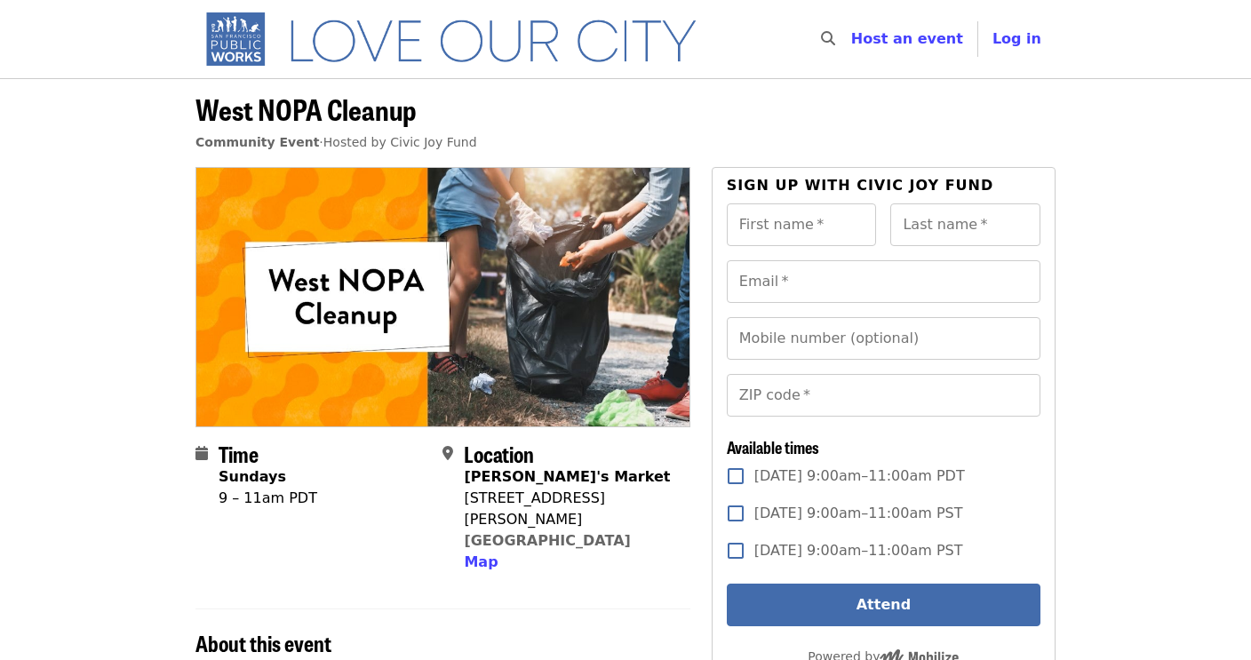
click at [255, 116] on span "West NOPA Cleanup" at bounding box center [305, 109] width 221 height 42
click at [225, 144] on span "Community Event" at bounding box center [257, 142] width 124 height 14
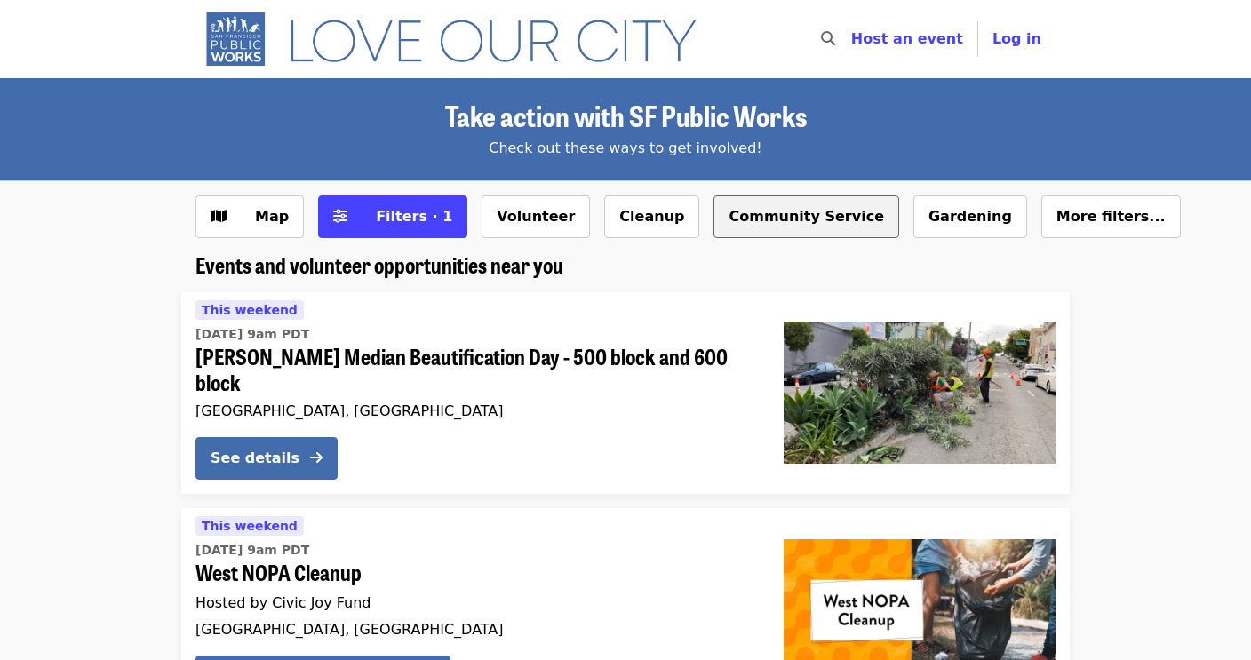
click at [753, 226] on button "Community Service" at bounding box center [807, 216] width 186 height 43
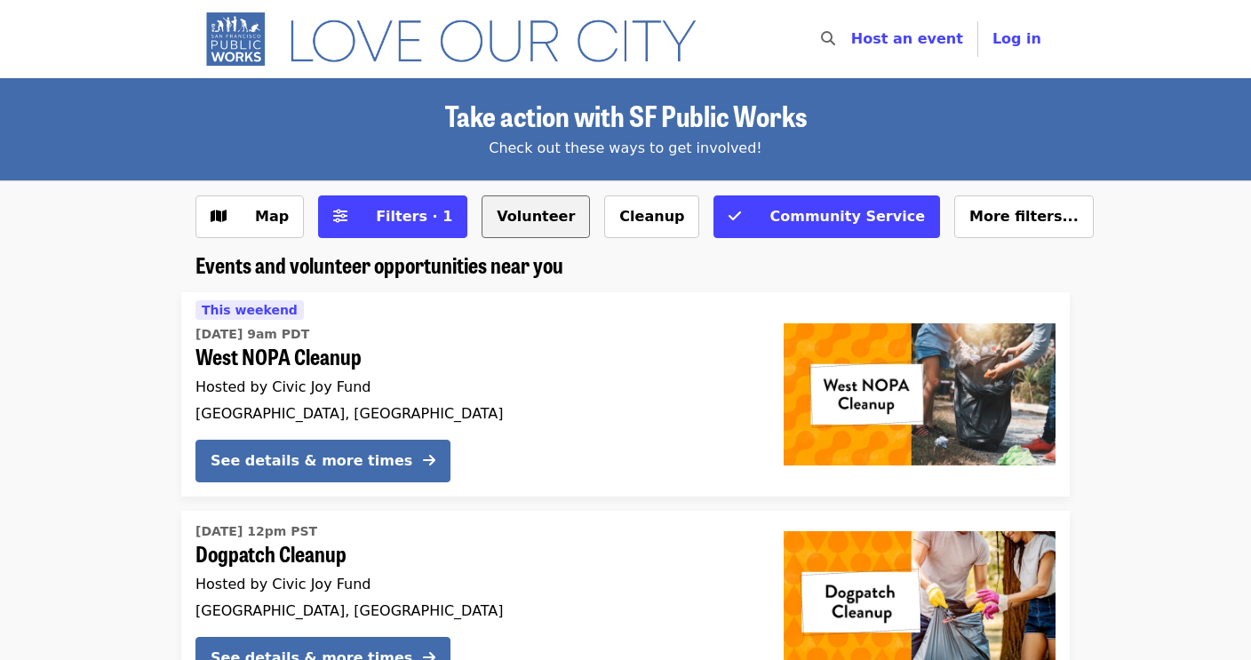
click at [510, 221] on button "Volunteer" at bounding box center [536, 216] width 108 height 43
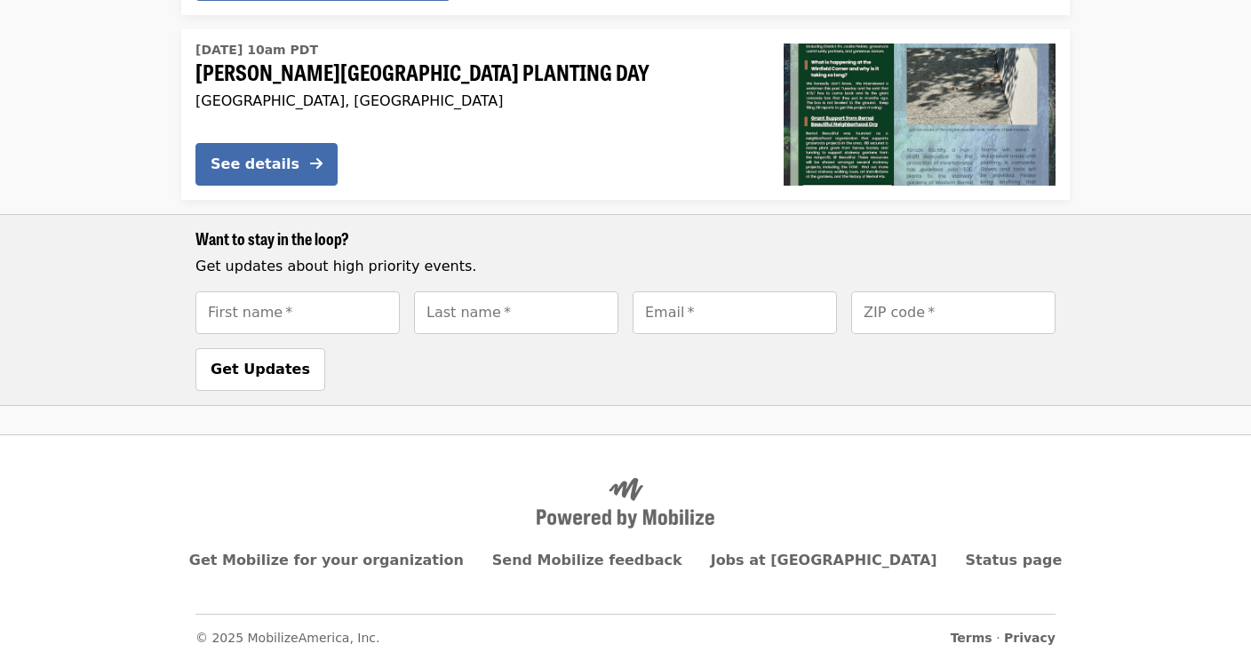
scroll to position [678, 0]
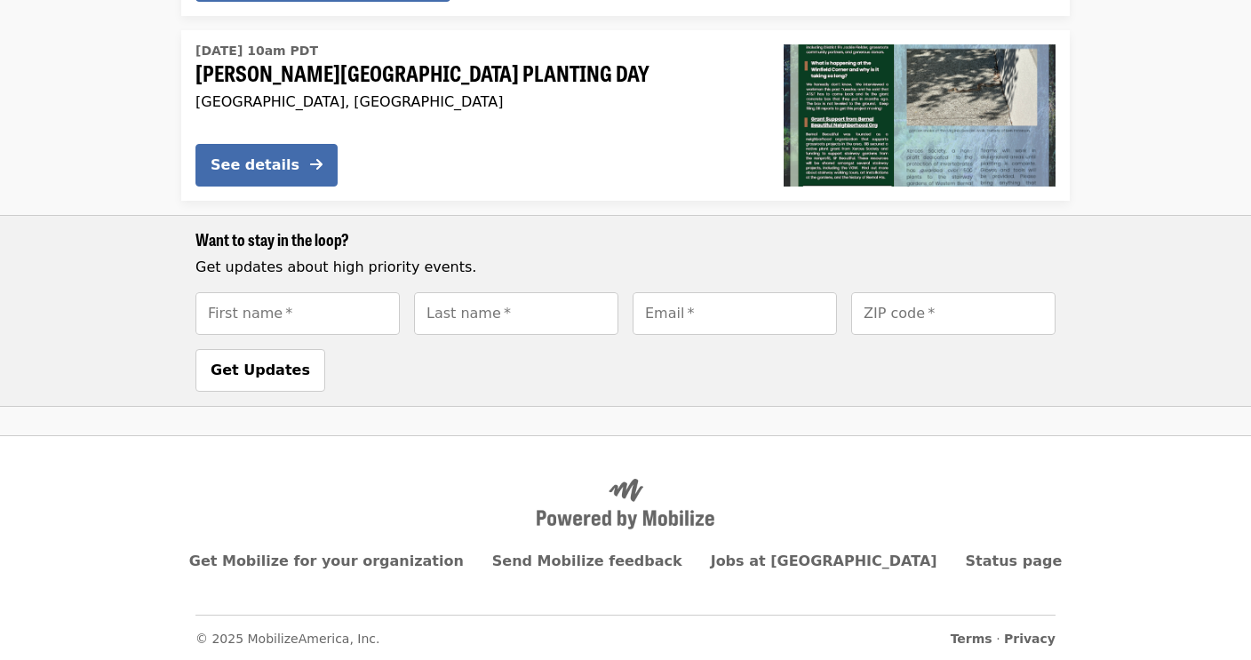
click at [562, 108] on div "[DATE] 10am PDT [PERSON_NAME][GEOGRAPHIC_DATA] PLANTING DAY [GEOGRAPHIC_DATA], …" at bounding box center [475, 83] width 560 height 92
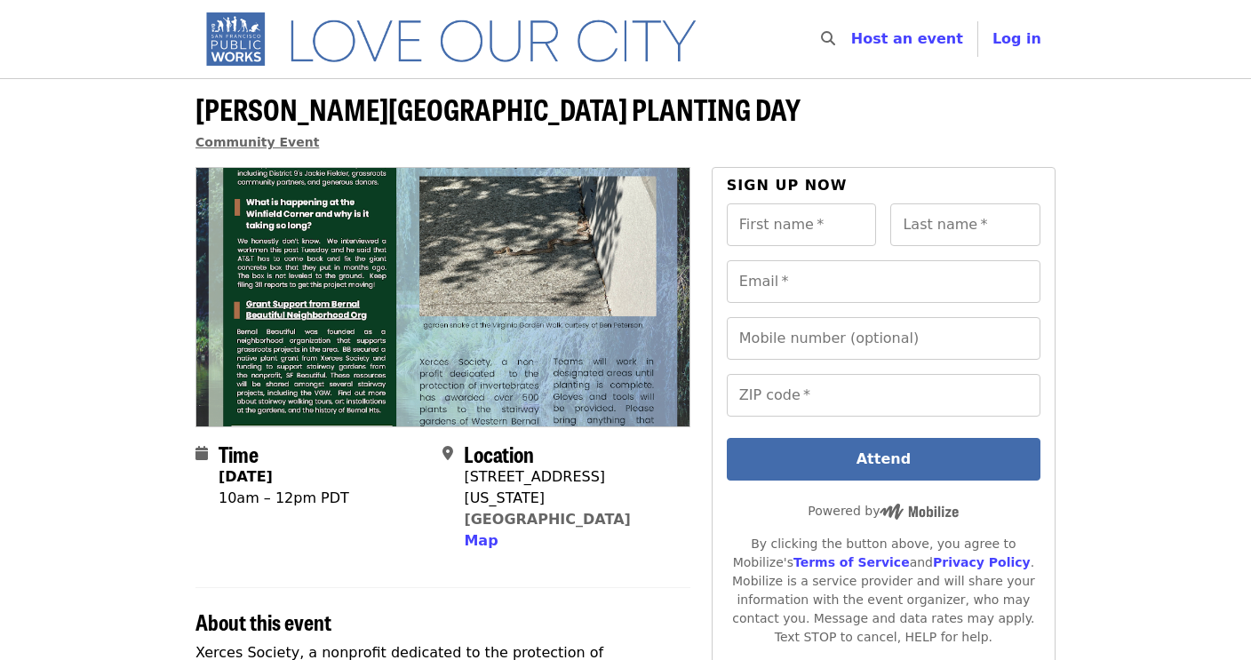
click at [245, 140] on span "Community Event" at bounding box center [257, 142] width 124 height 14
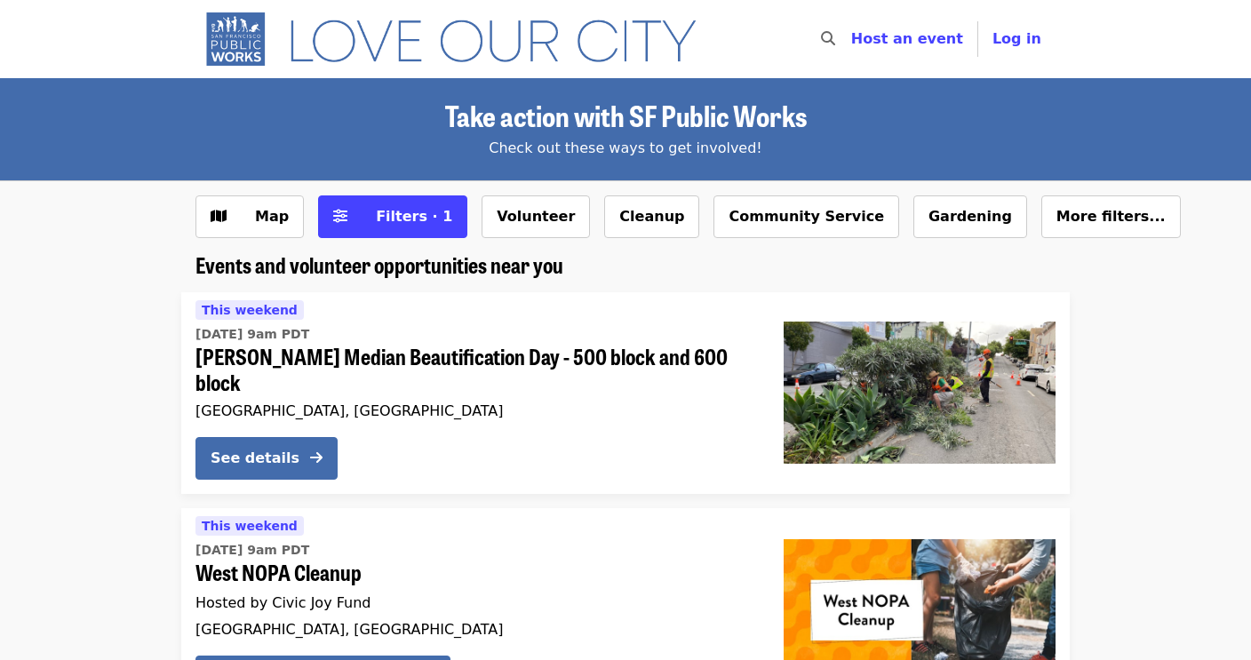
scroll to position [-1, 0]
click at [709, 249] on div "Map Filters · 1 Volunteer Cleanup Community Service Gardening More filters..." at bounding box center [625, 223] width 889 height 57
click at [735, 228] on button "Community Service" at bounding box center [807, 216] width 186 height 43
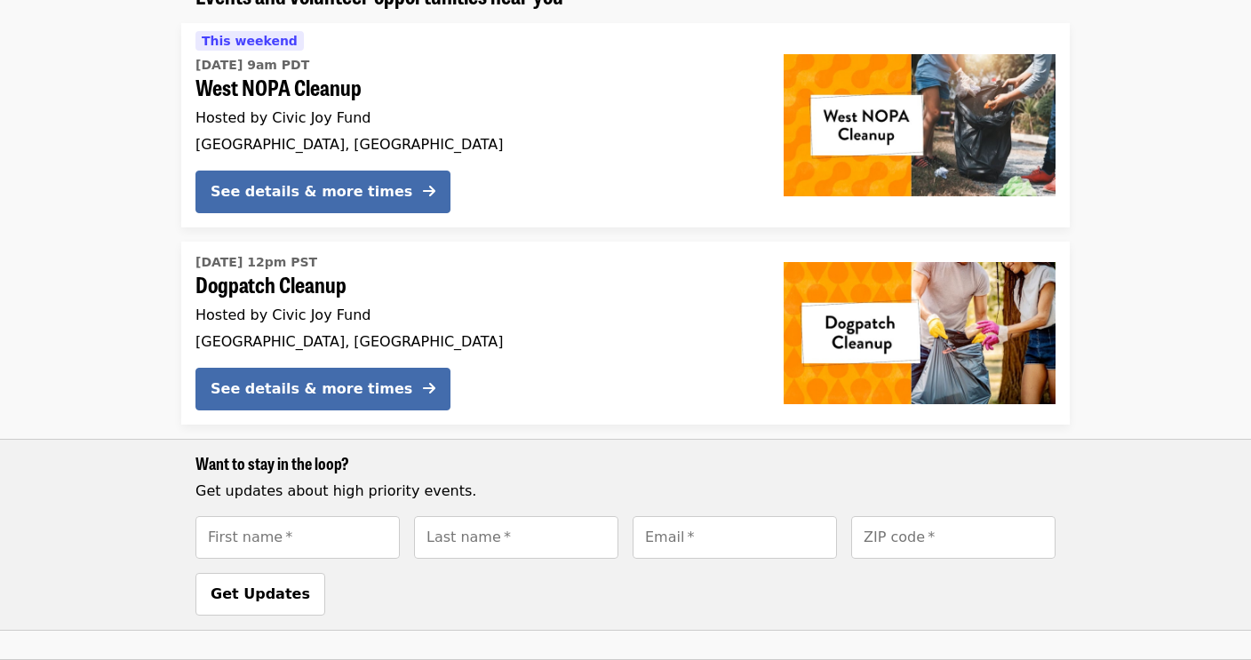
scroll to position [271, 0]
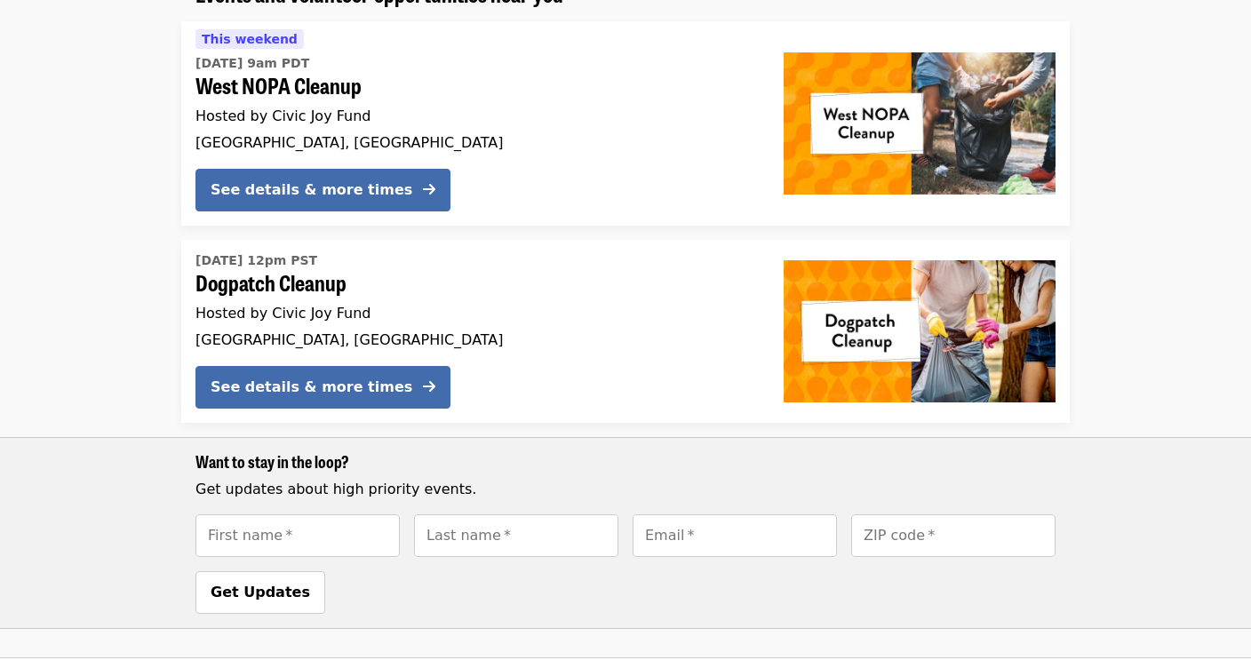
click at [289, 110] on span "Hosted by Civic Joy Fund" at bounding box center [282, 116] width 175 height 17
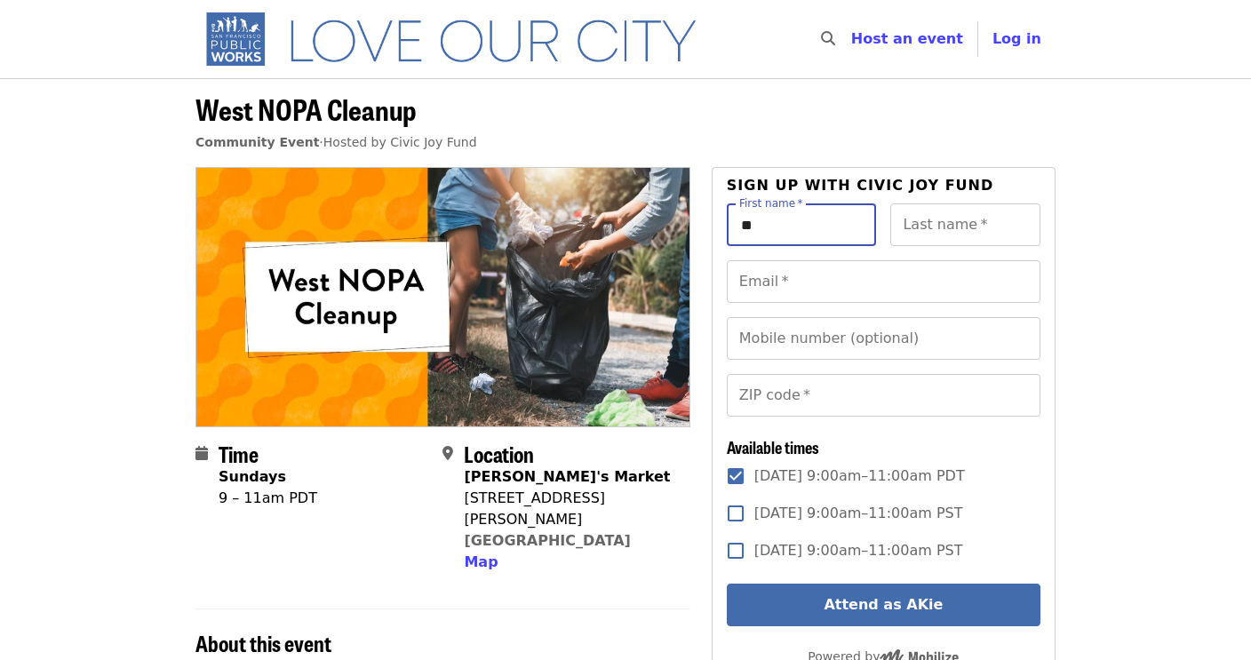
type input "*"
type input "******"
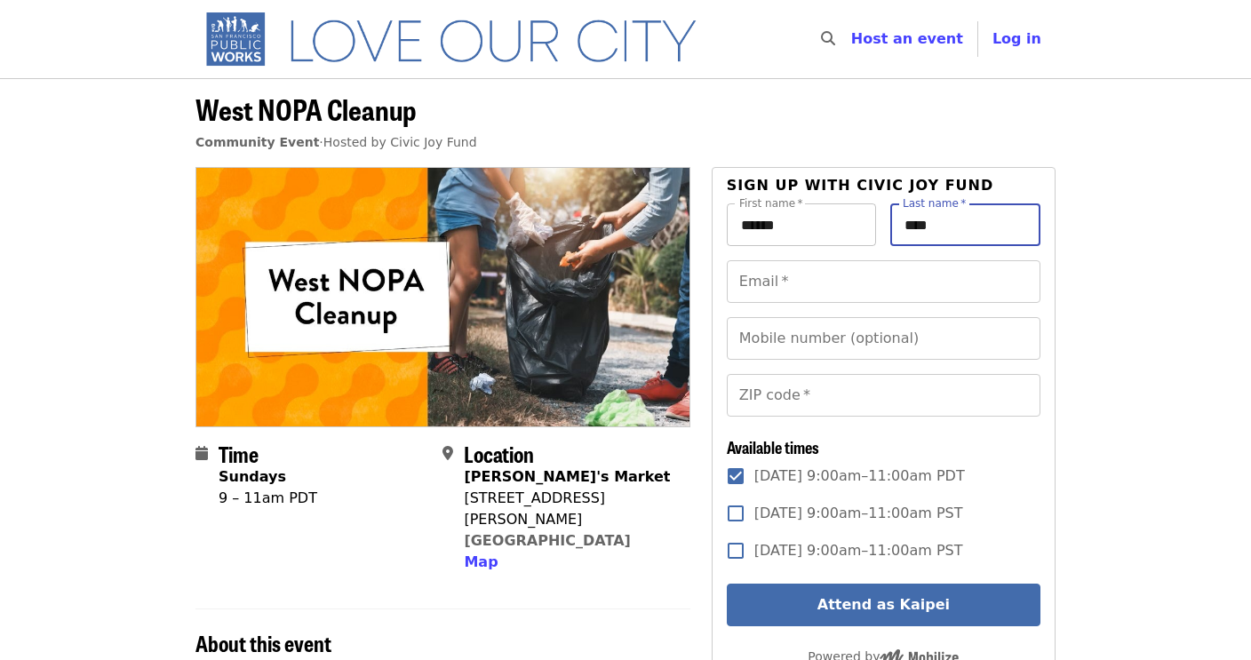
type input "****"
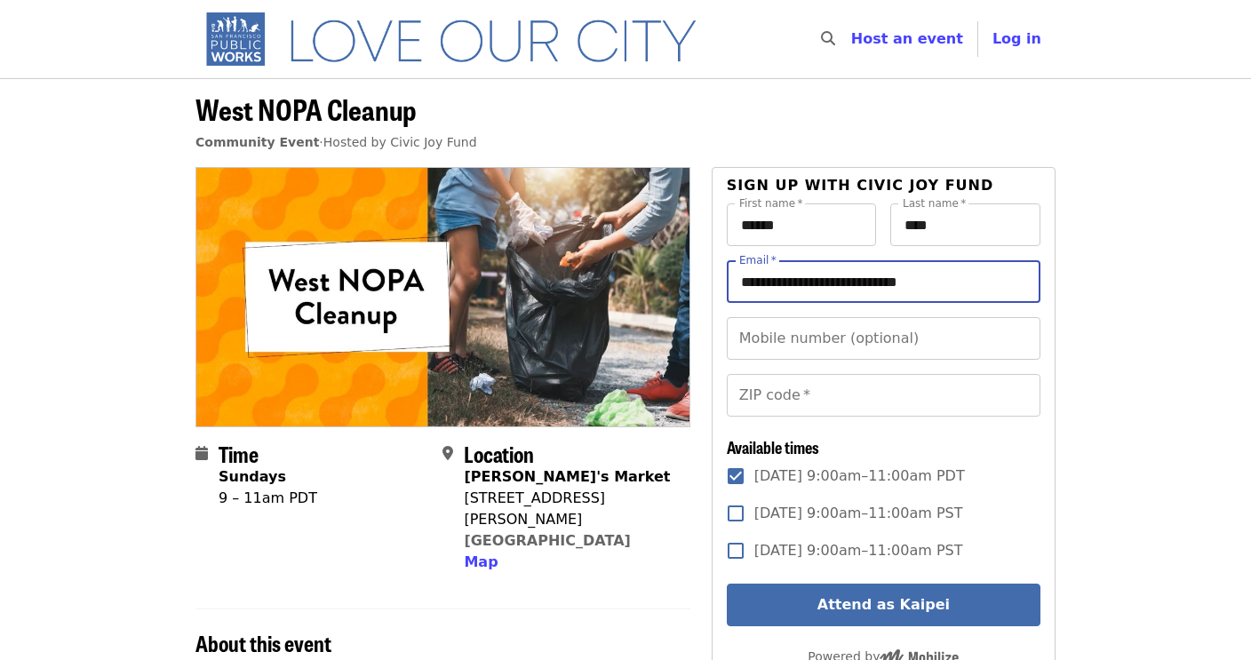
type input "**********"
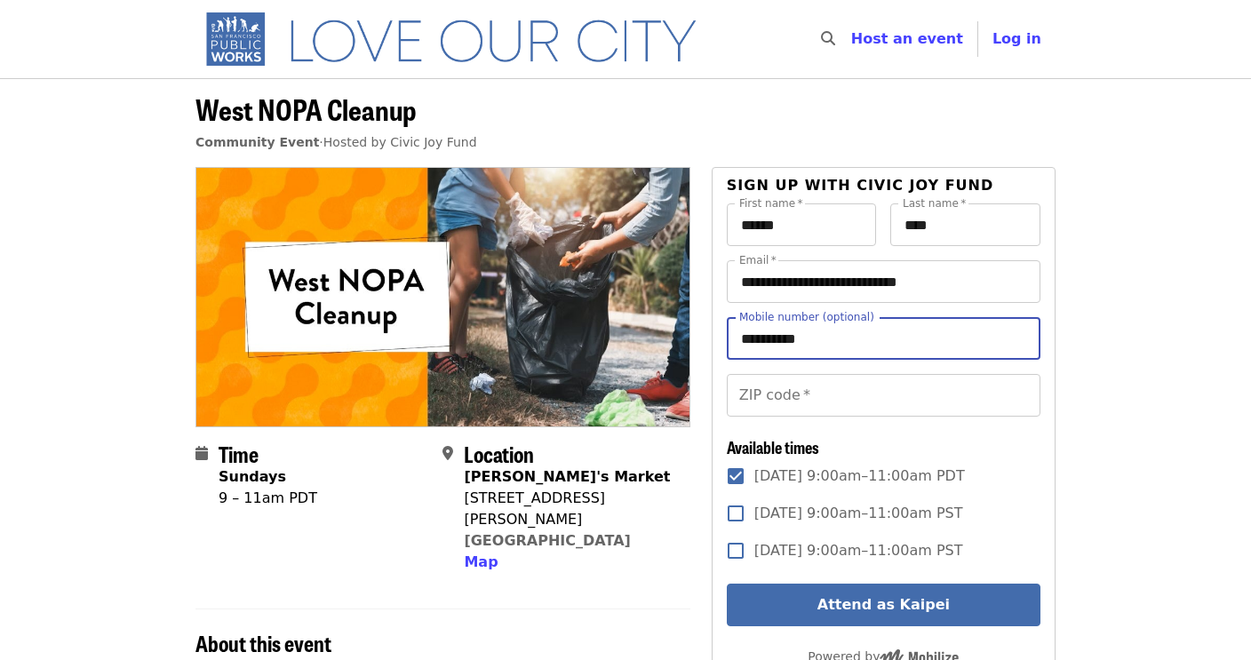
type input "**********"
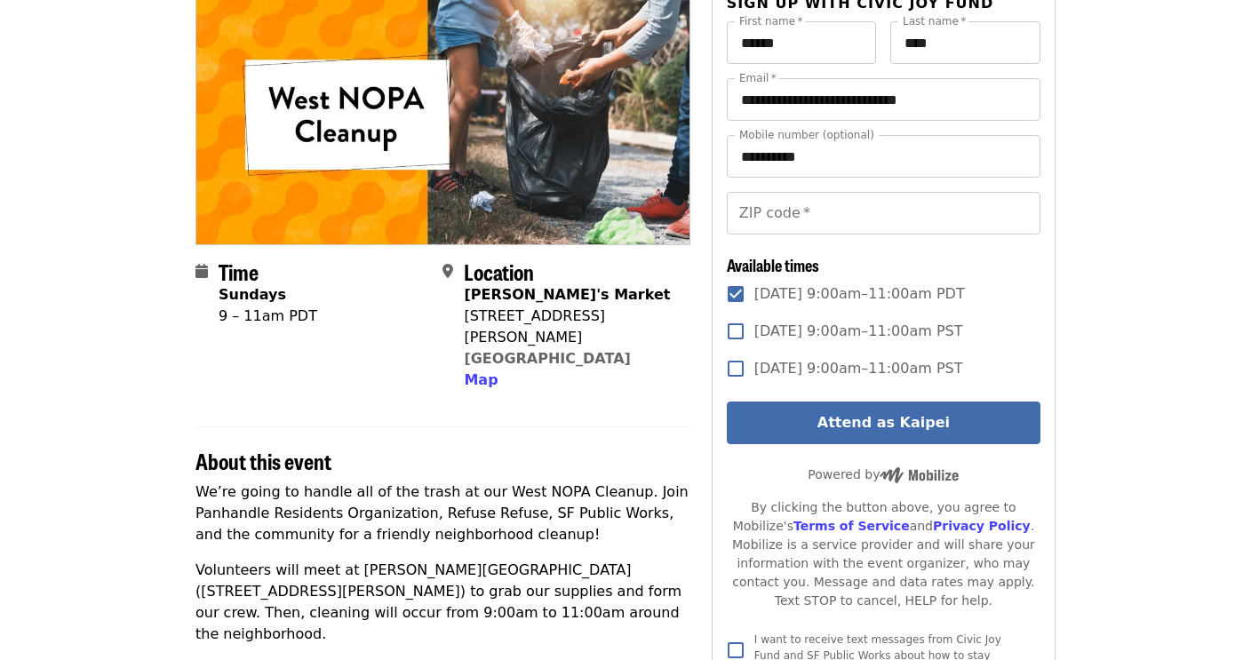
scroll to position [275, 0]
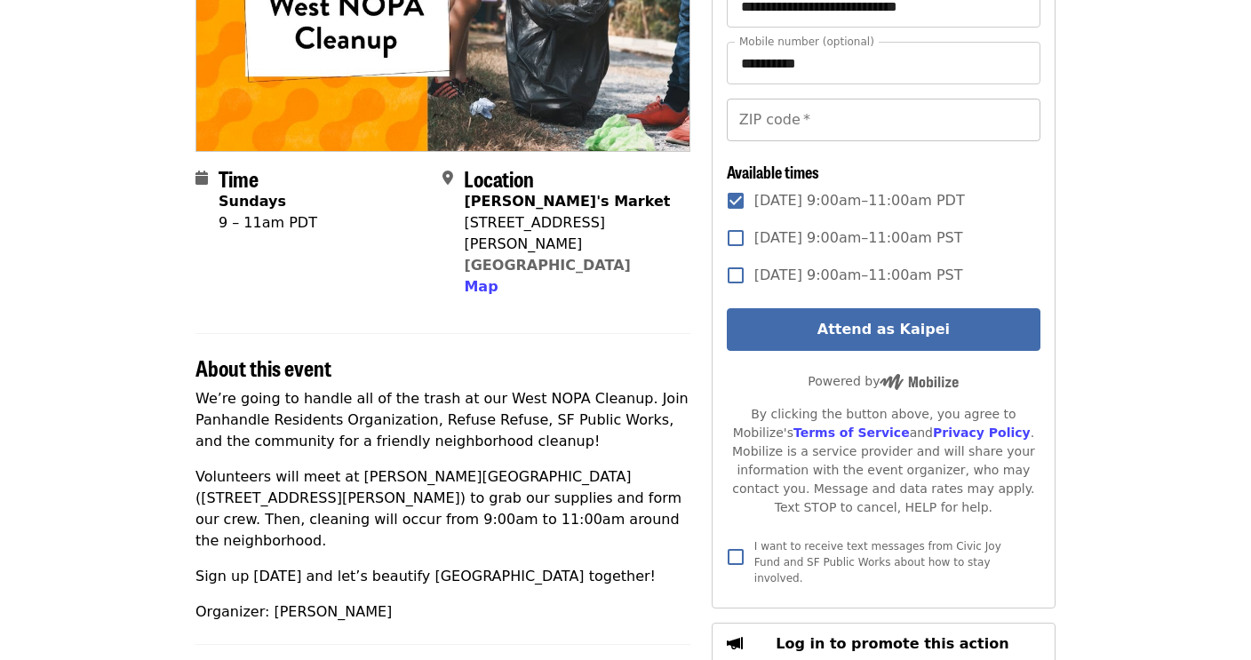
click at [757, 132] on input "ZIP code   *" at bounding box center [884, 120] width 314 height 43
type input "*****"
click at [1130, 232] on article "West NOPA Cleanup Community Event · Hosted by Civic Joy Fund Time Sundays 9 – 1…" at bounding box center [625, 525] width 1251 height 1445
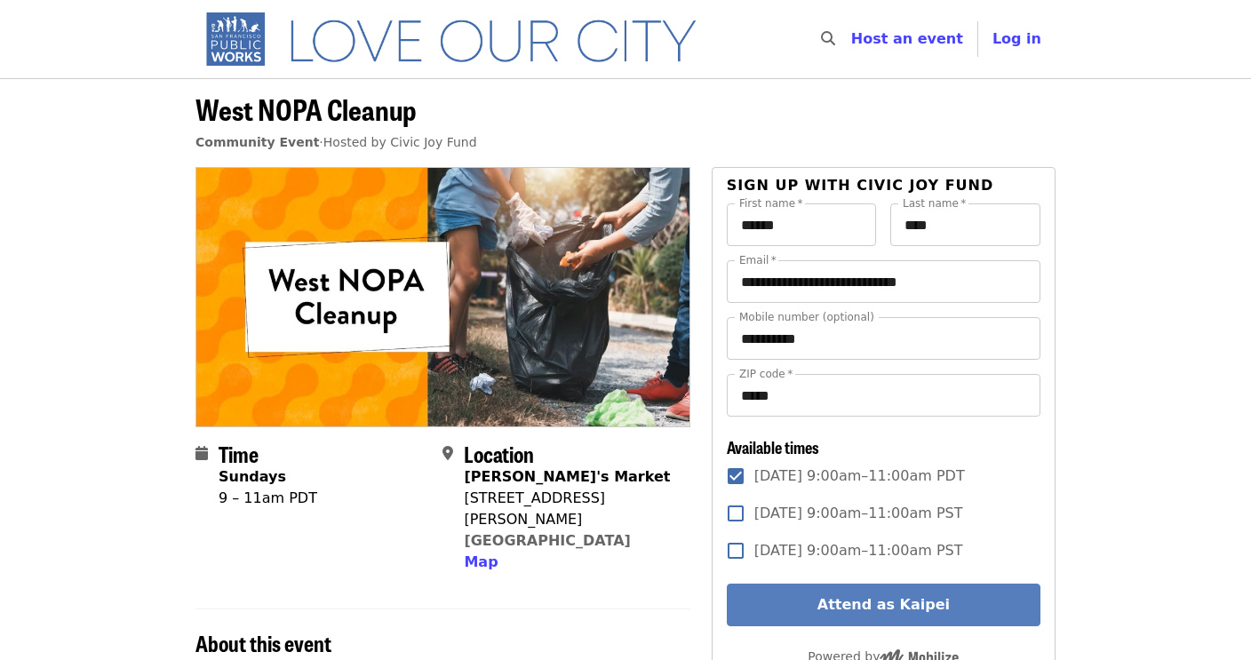
scroll to position [0, 0]
click at [874, 601] on button "Attend as Kaipei" at bounding box center [884, 605] width 314 height 43
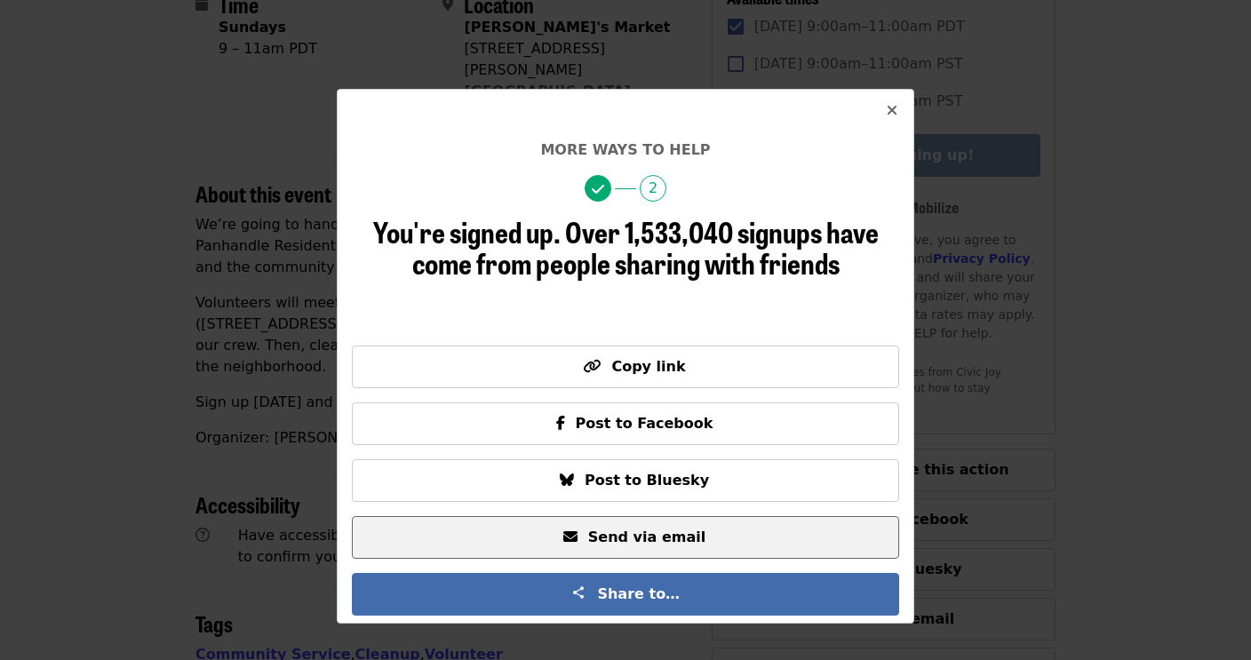
scroll to position [554, 0]
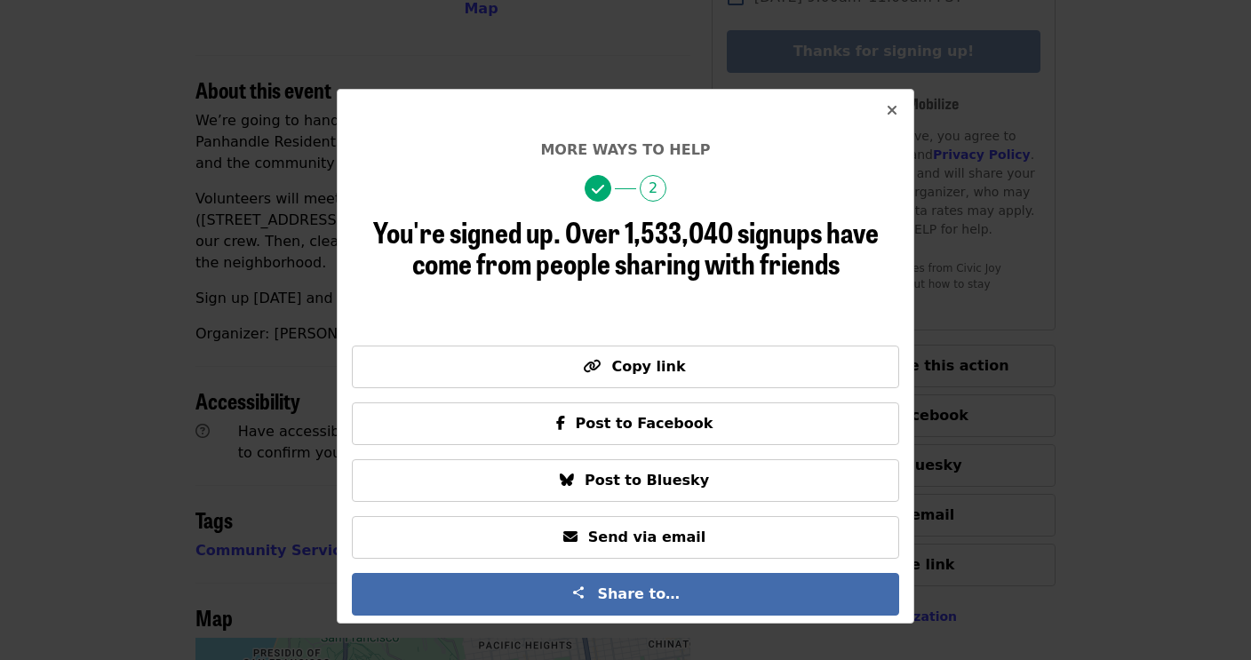
click at [658, 187] on span "2" at bounding box center [653, 188] width 27 height 27
click at [891, 115] on icon "times icon" at bounding box center [892, 110] width 11 height 17
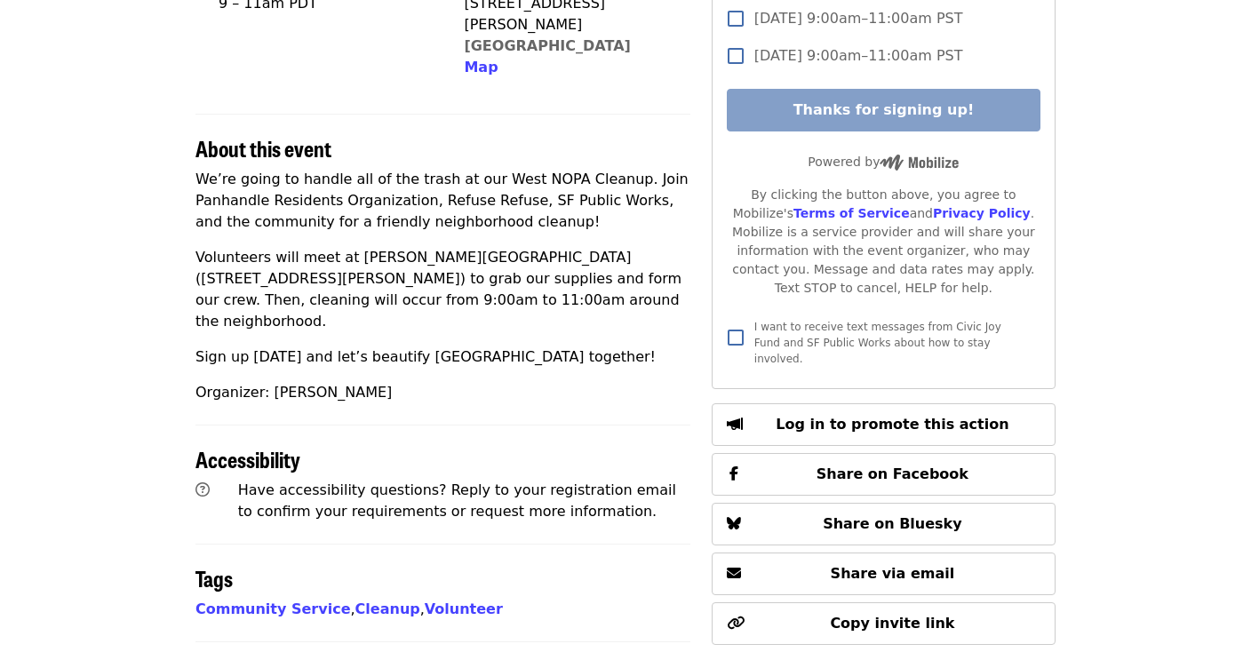
scroll to position [542, 0]
